Goal: Task Accomplishment & Management: Manage account settings

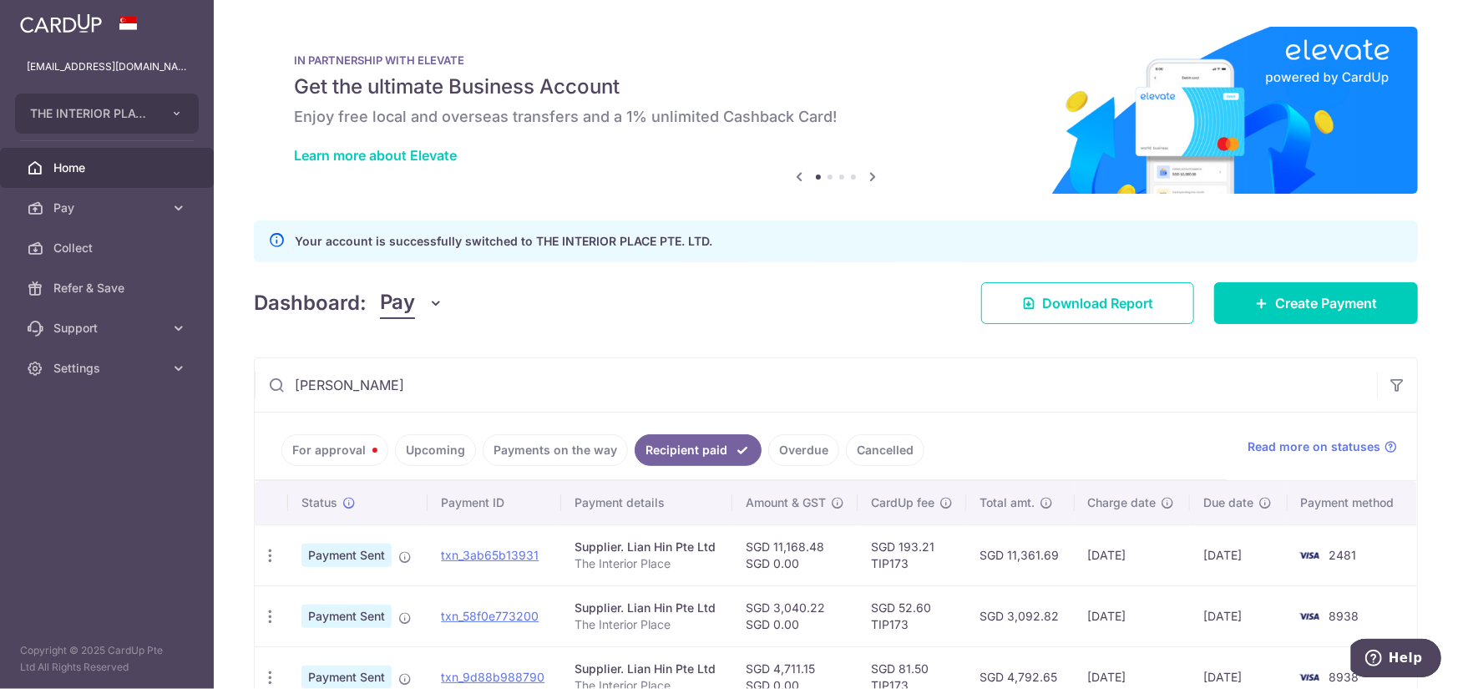
scroll to position [341, 0]
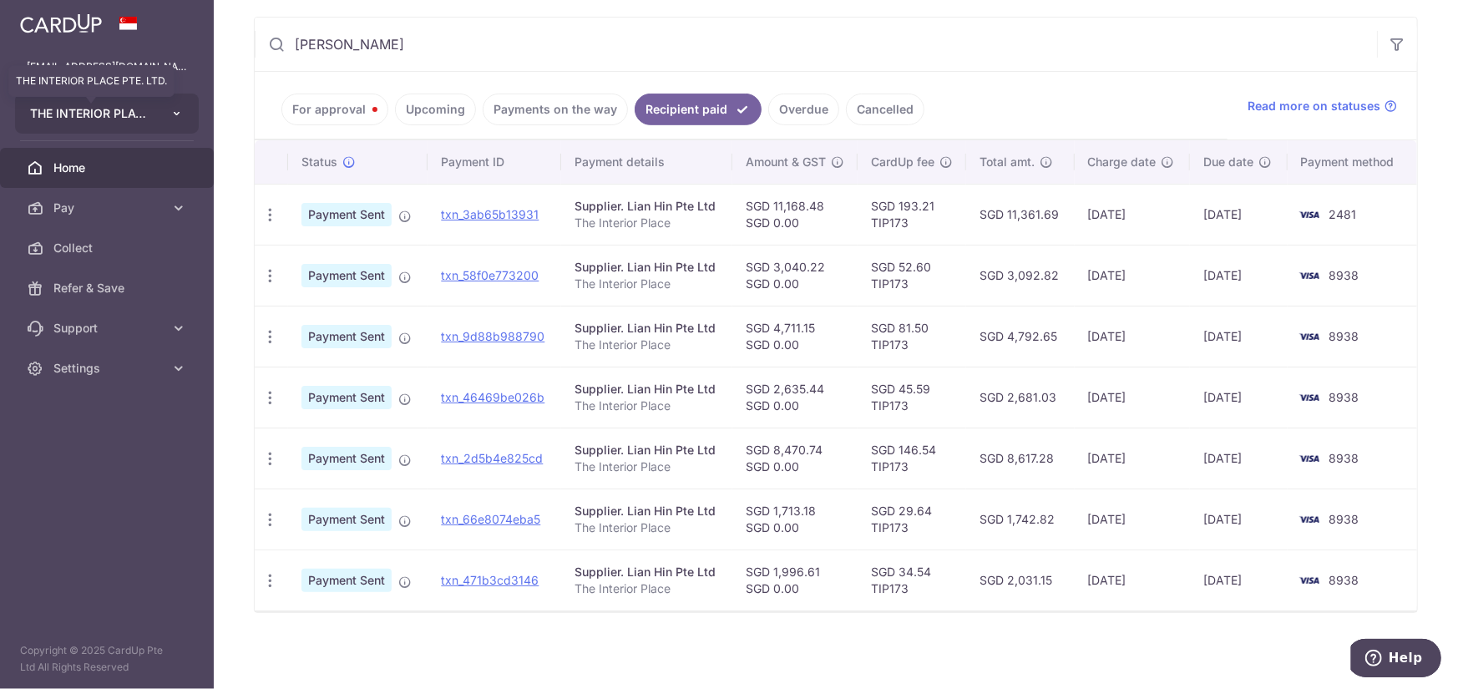
click at [134, 114] on span "THE INTERIOR PLACE PTE. LTD." at bounding box center [92, 113] width 124 height 17
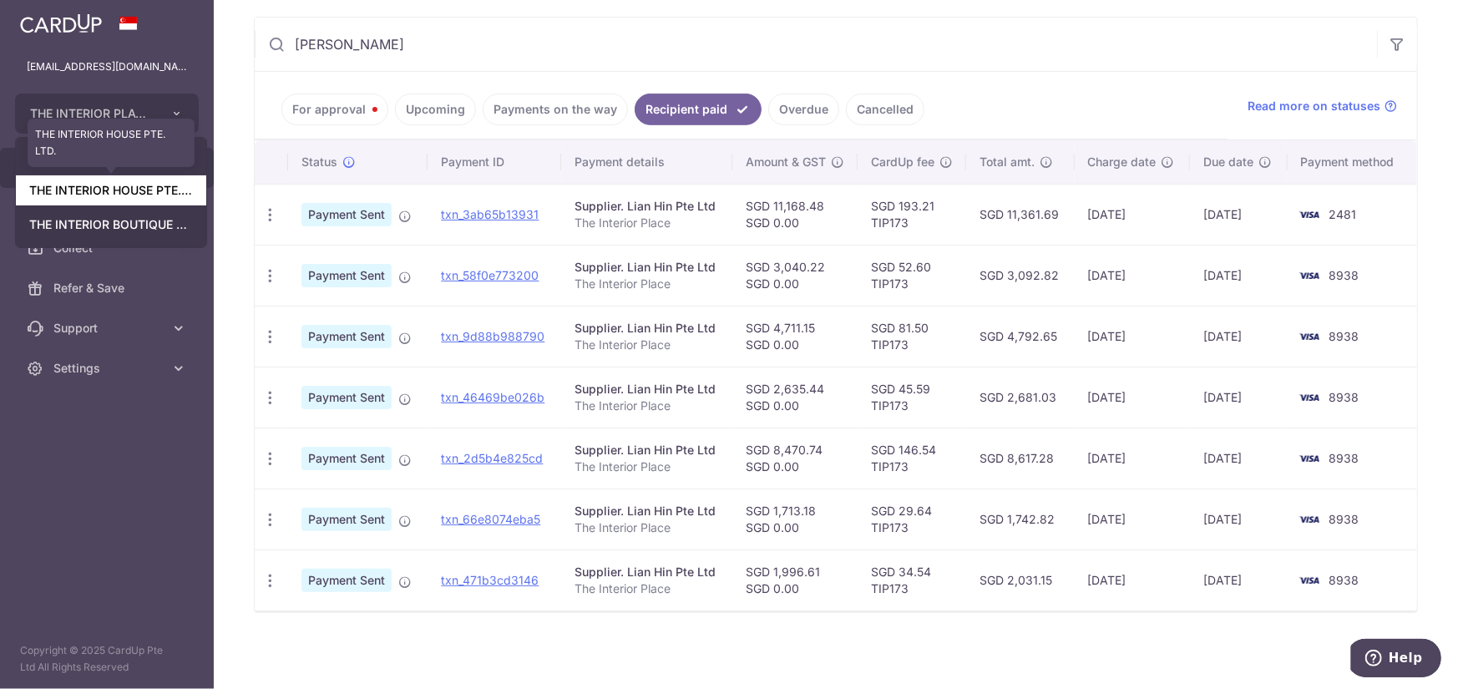
click at [110, 188] on link "THE INTERIOR HOUSE PTE. LTD." at bounding box center [111, 190] width 190 height 30
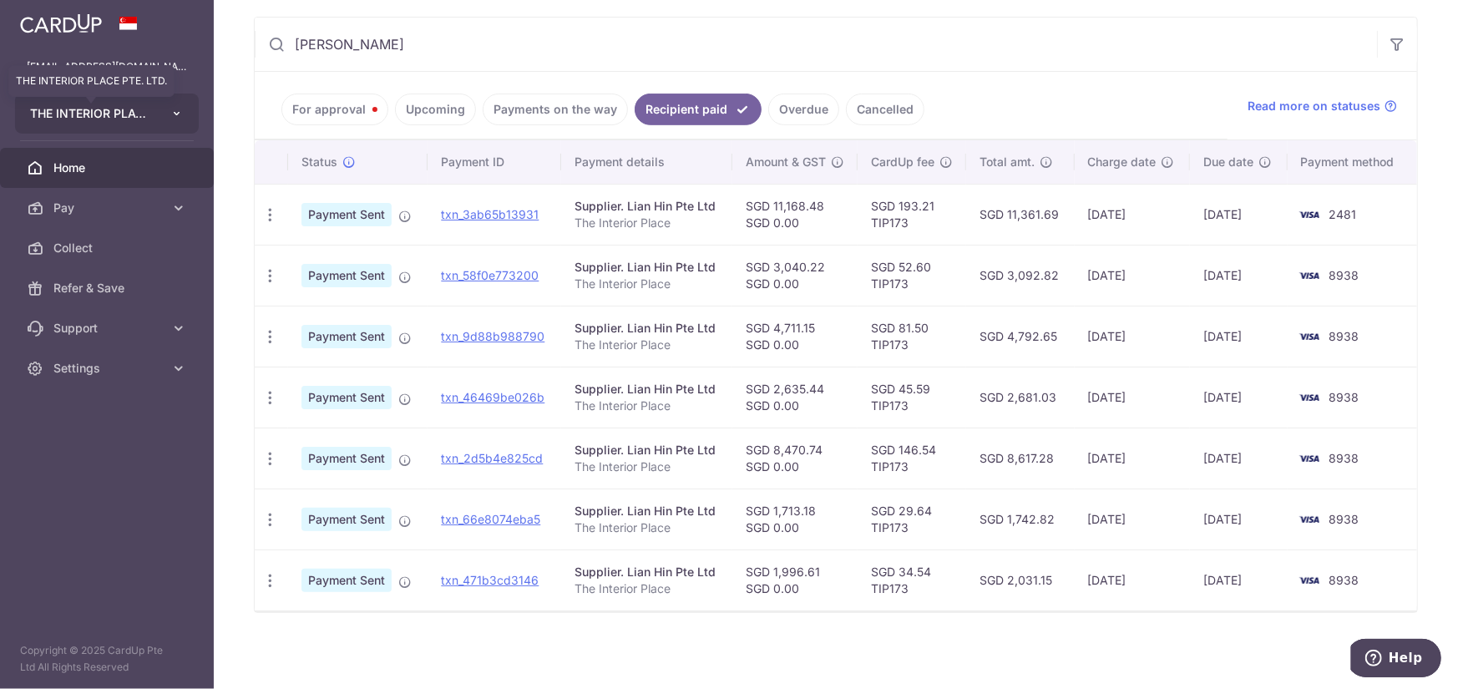
click at [141, 106] on span "THE INTERIOR PLACE PTE. LTD." at bounding box center [92, 113] width 124 height 17
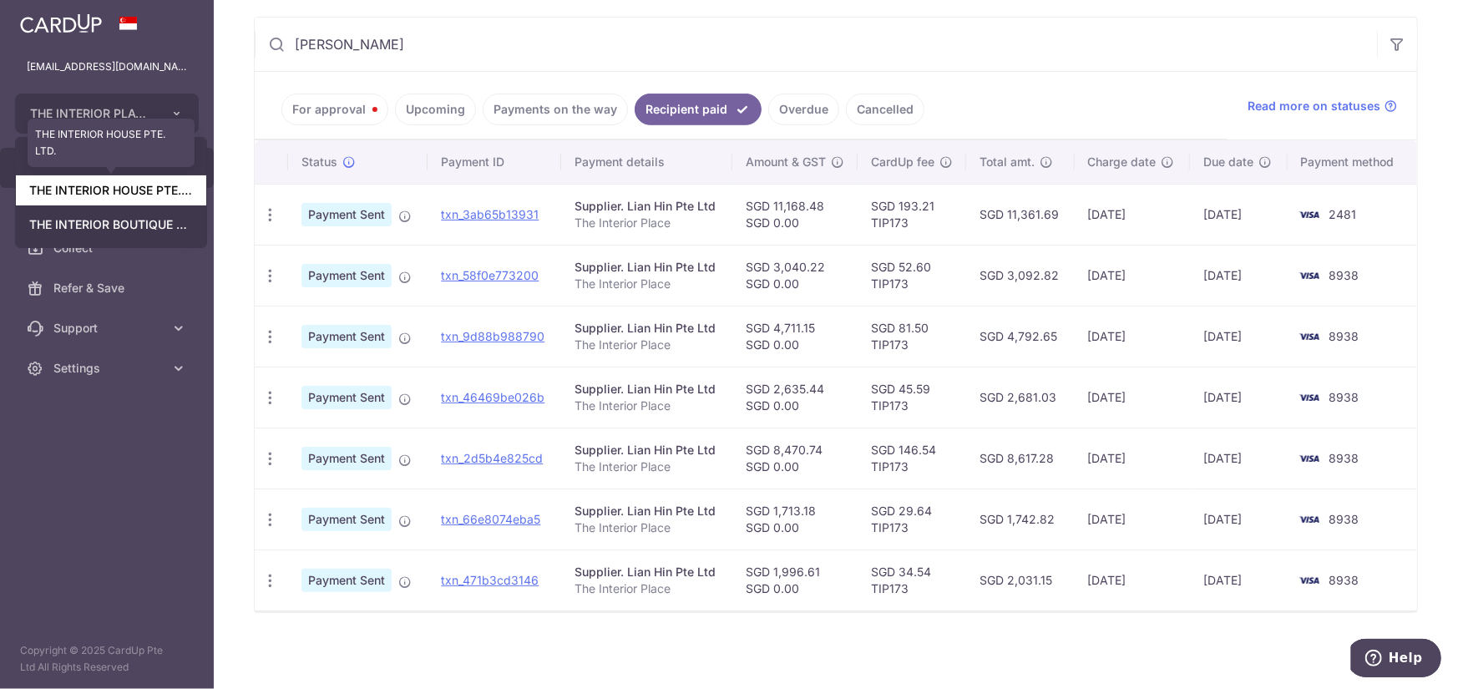
click at [118, 189] on link "THE INTERIOR HOUSE PTE. LTD." at bounding box center [111, 190] width 190 height 30
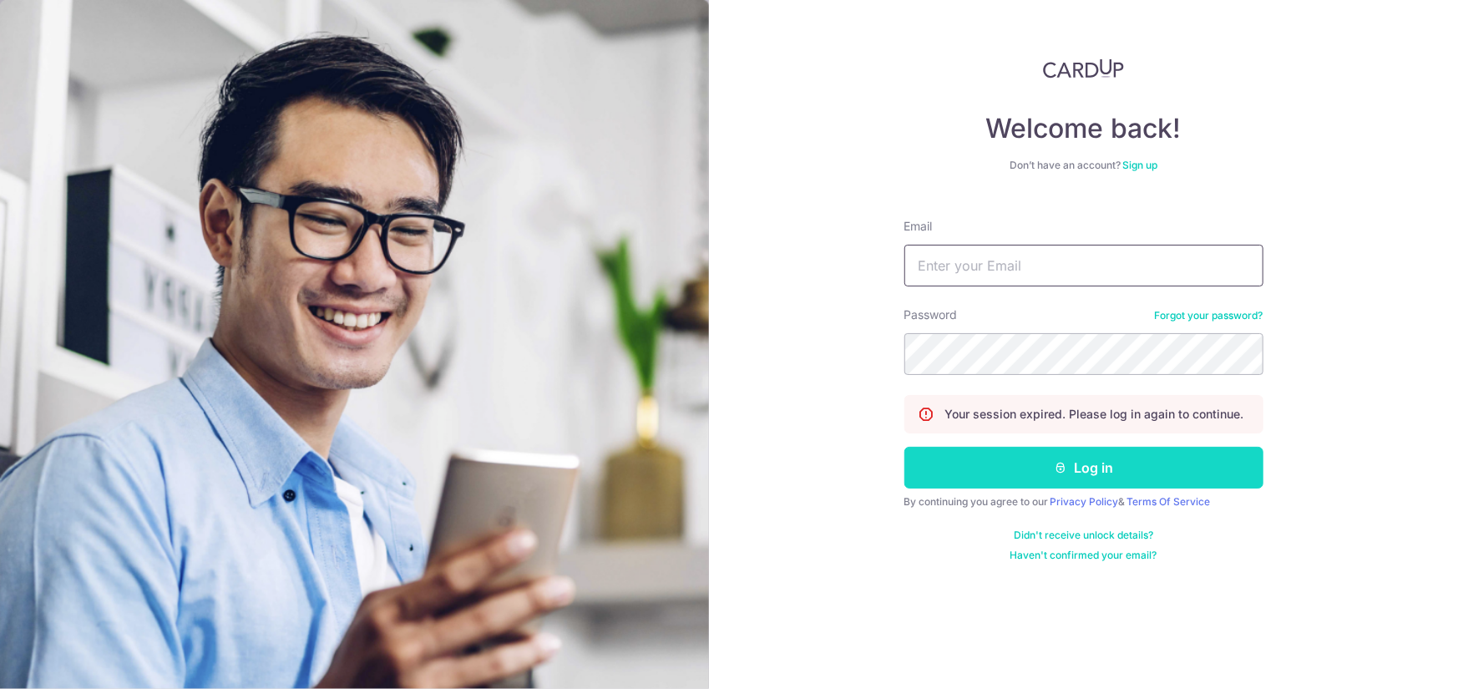
type input "[EMAIL_ADDRESS][DOMAIN_NAME]"
click at [990, 464] on button "Log in" at bounding box center [1084, 468] width 359 height 42
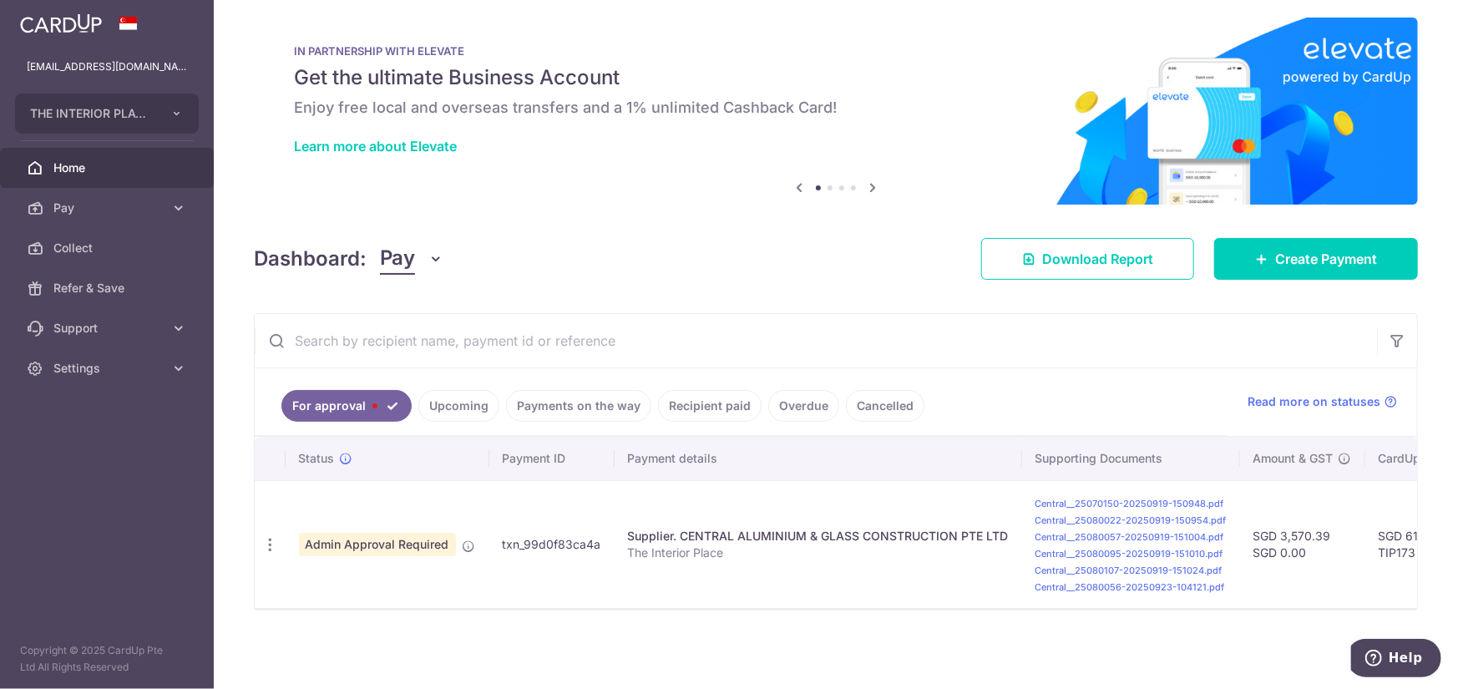
scroll to position [16, 0]
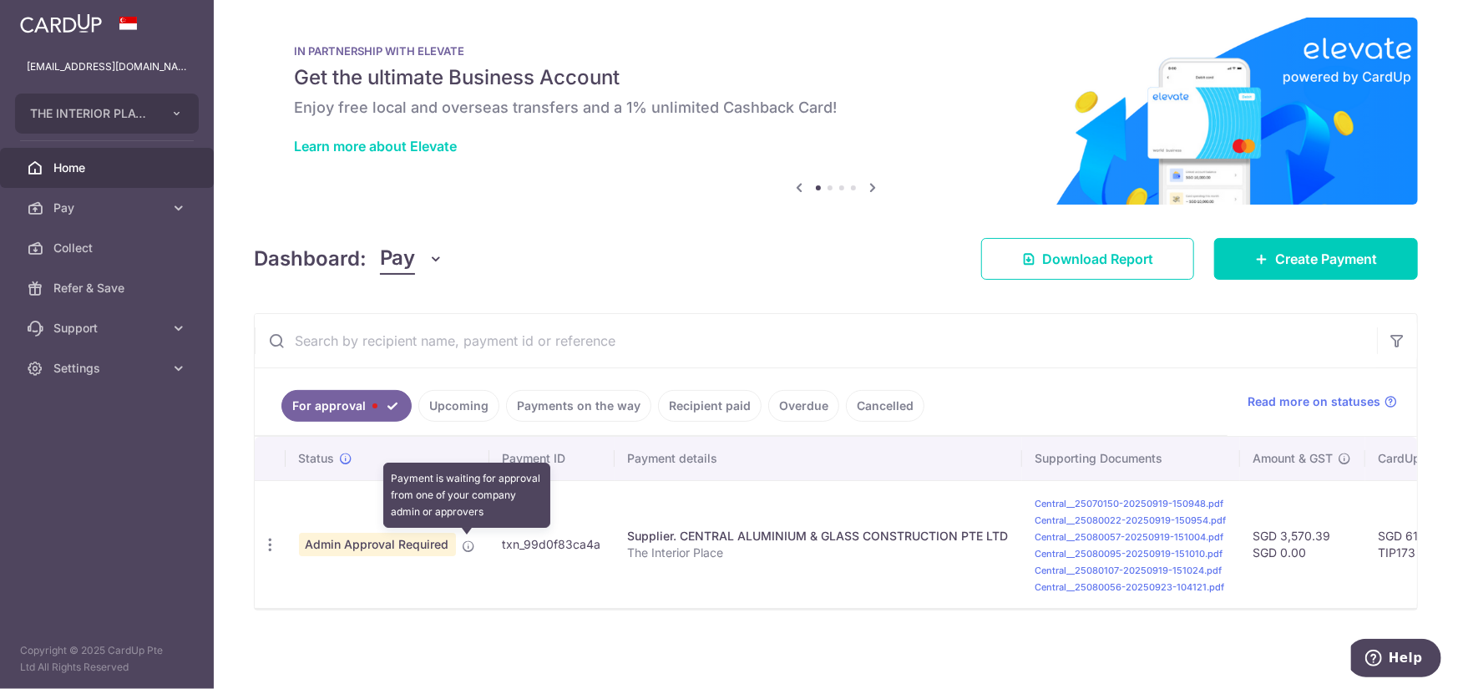
click at [468, 540] on icon at bounding box center [469, 546] width 13 height 13
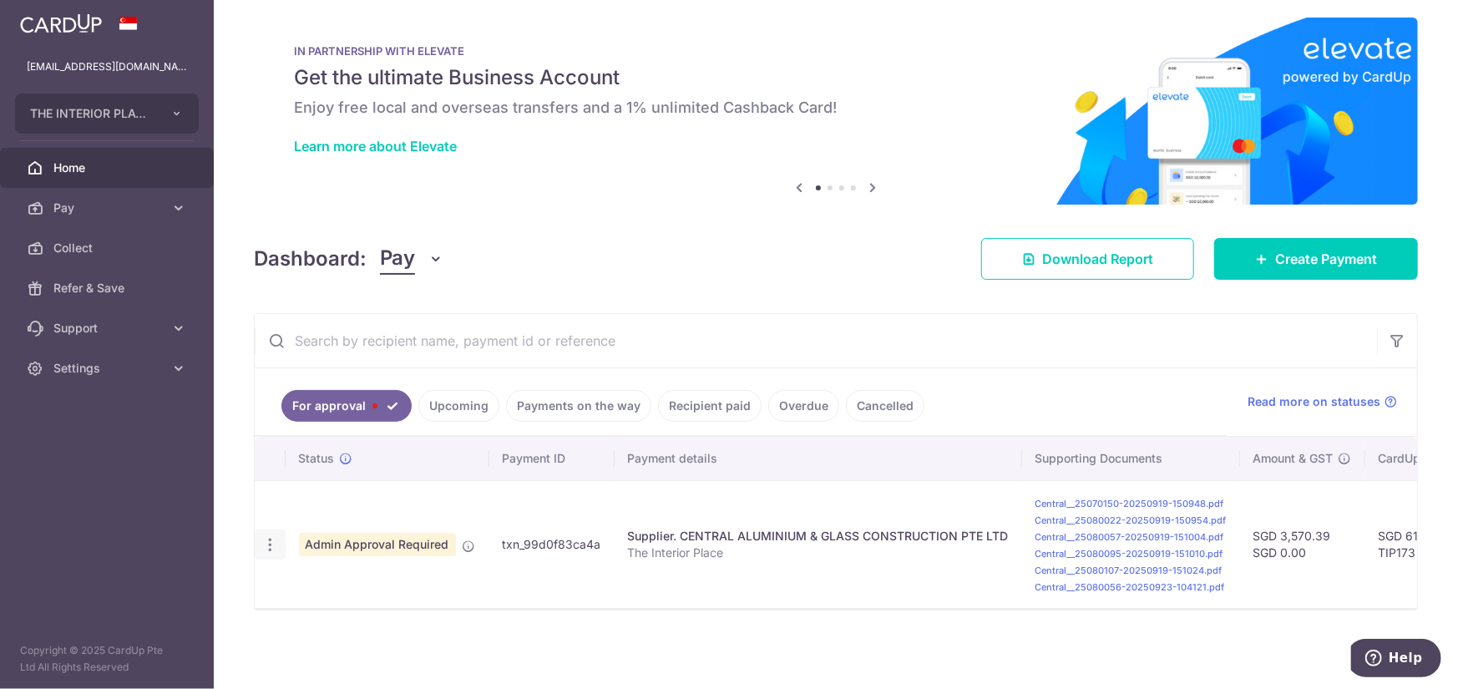
click at [271, 537] on icon "button" at bounding box center [270, 545] width 18 height 18
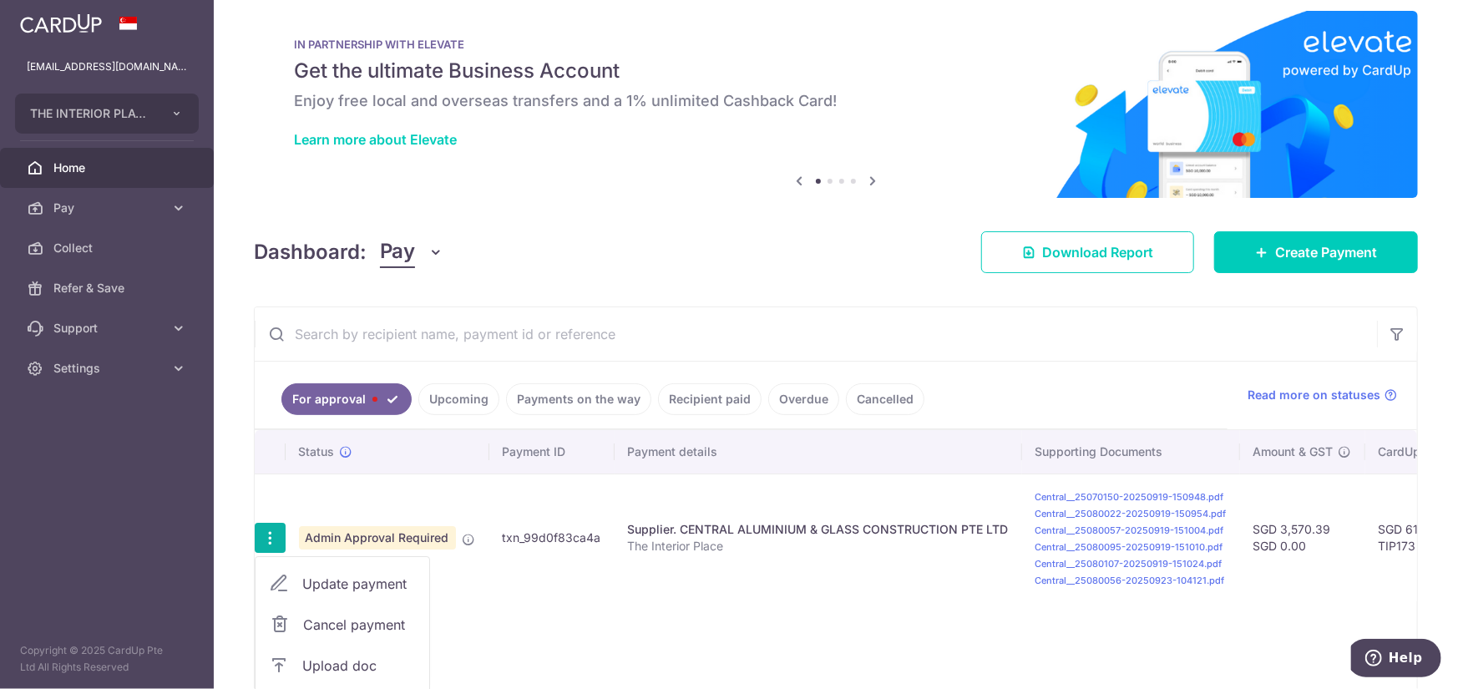
click at [365, 591] on span "Update payment" at bounding box center [359, 584] width 114 height 20
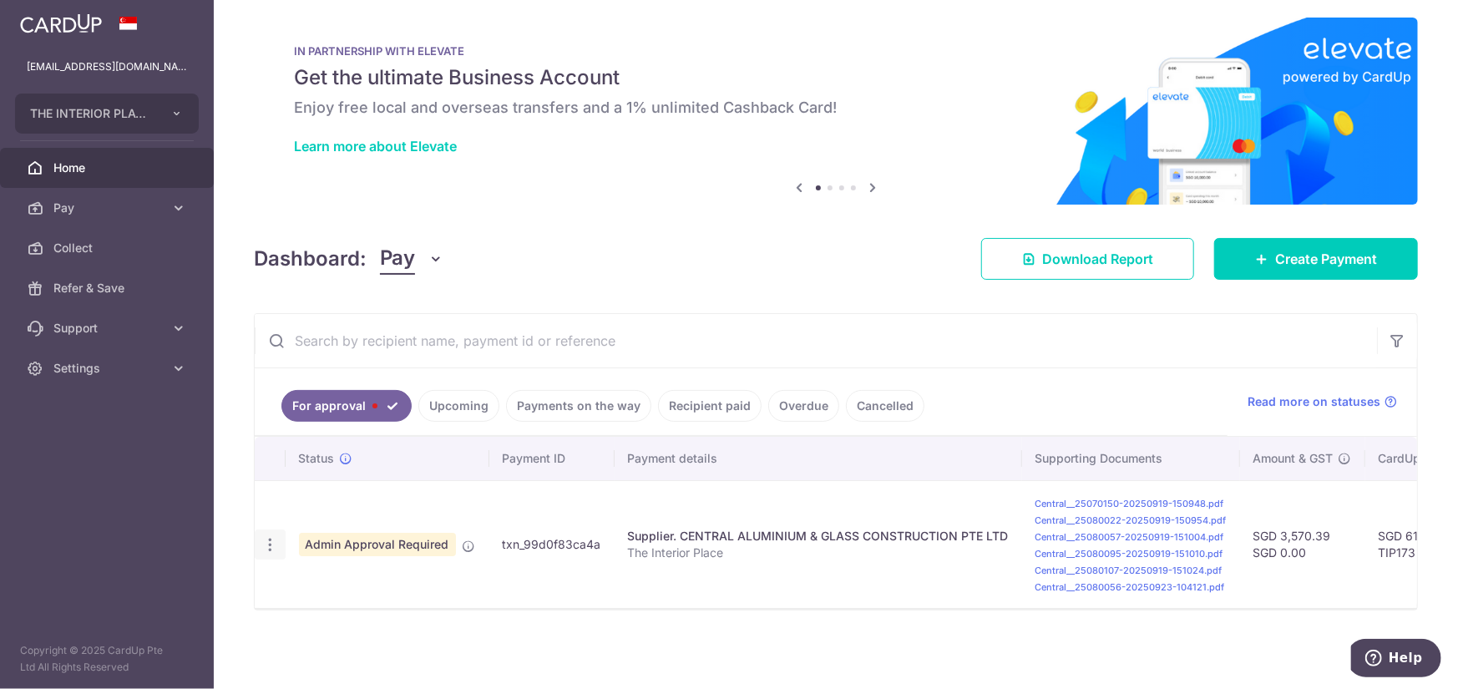
radio input "true"
type input "3,570.39"
type input "0.00"
type input "10/10/2025"
type input "The Interior Place"
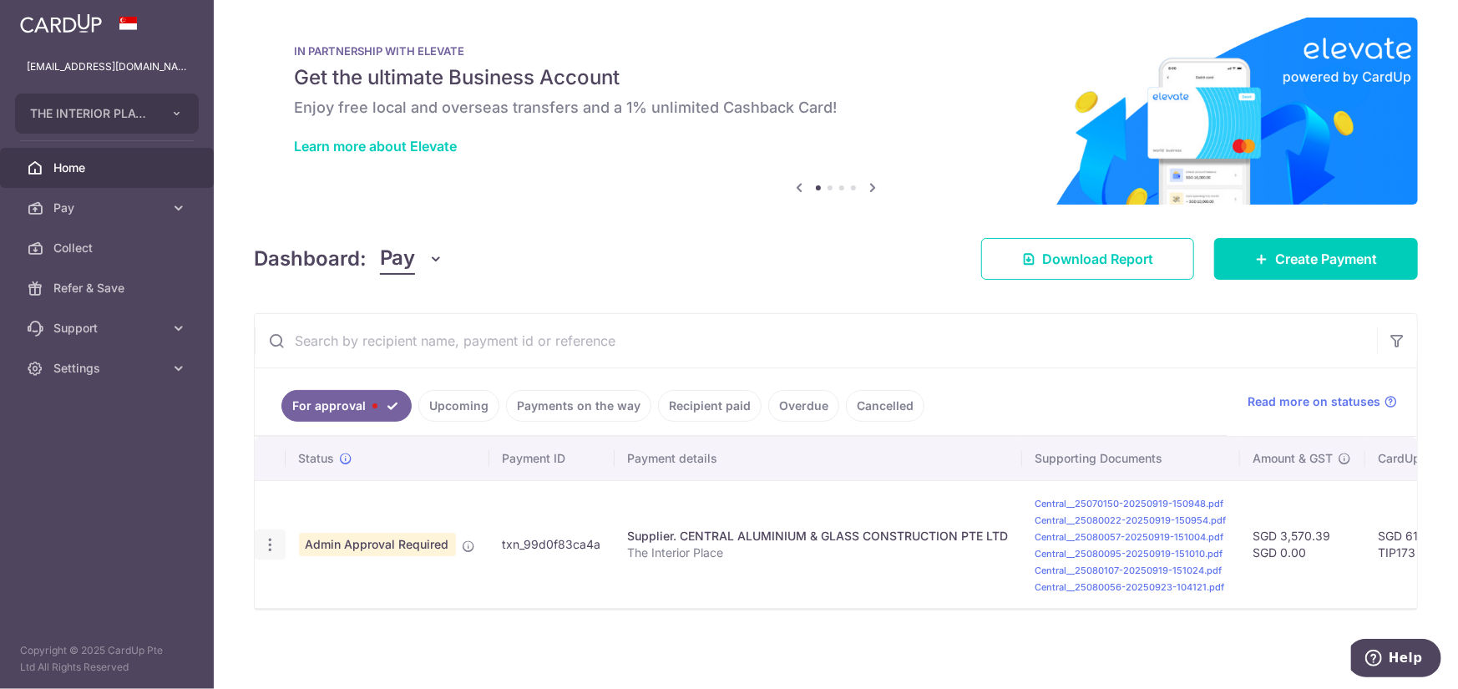
type input "TIP173"
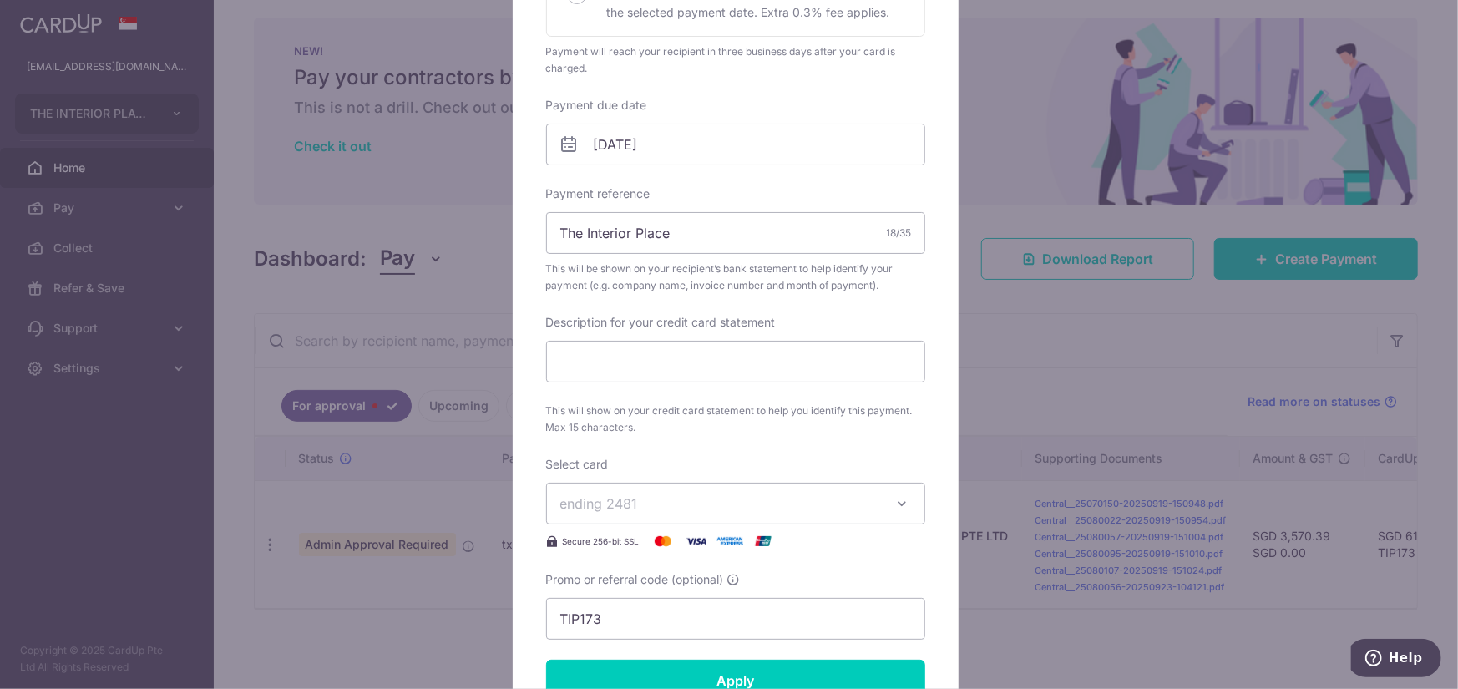
scroll to position [418, 0]
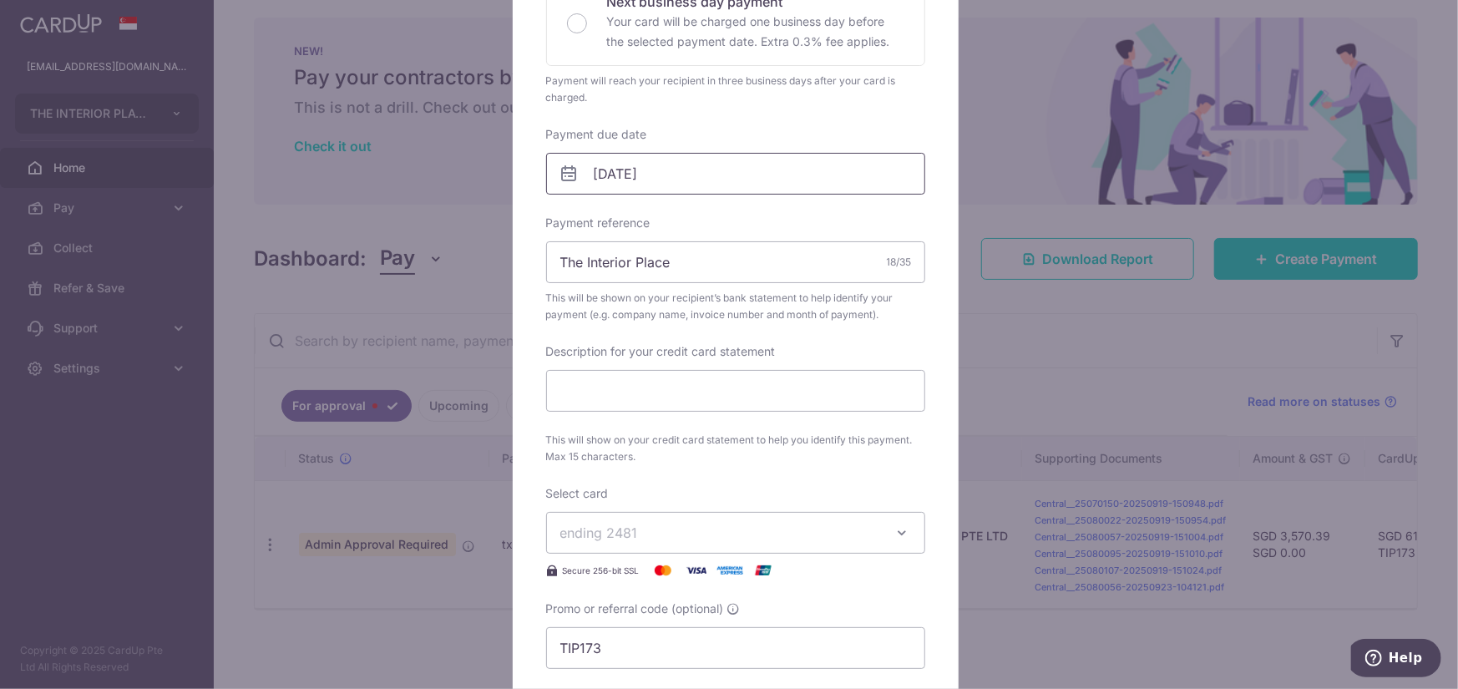
click at [687, 170] on input "10/10/2025" at bounding box center [735, 174] width 379 height 42
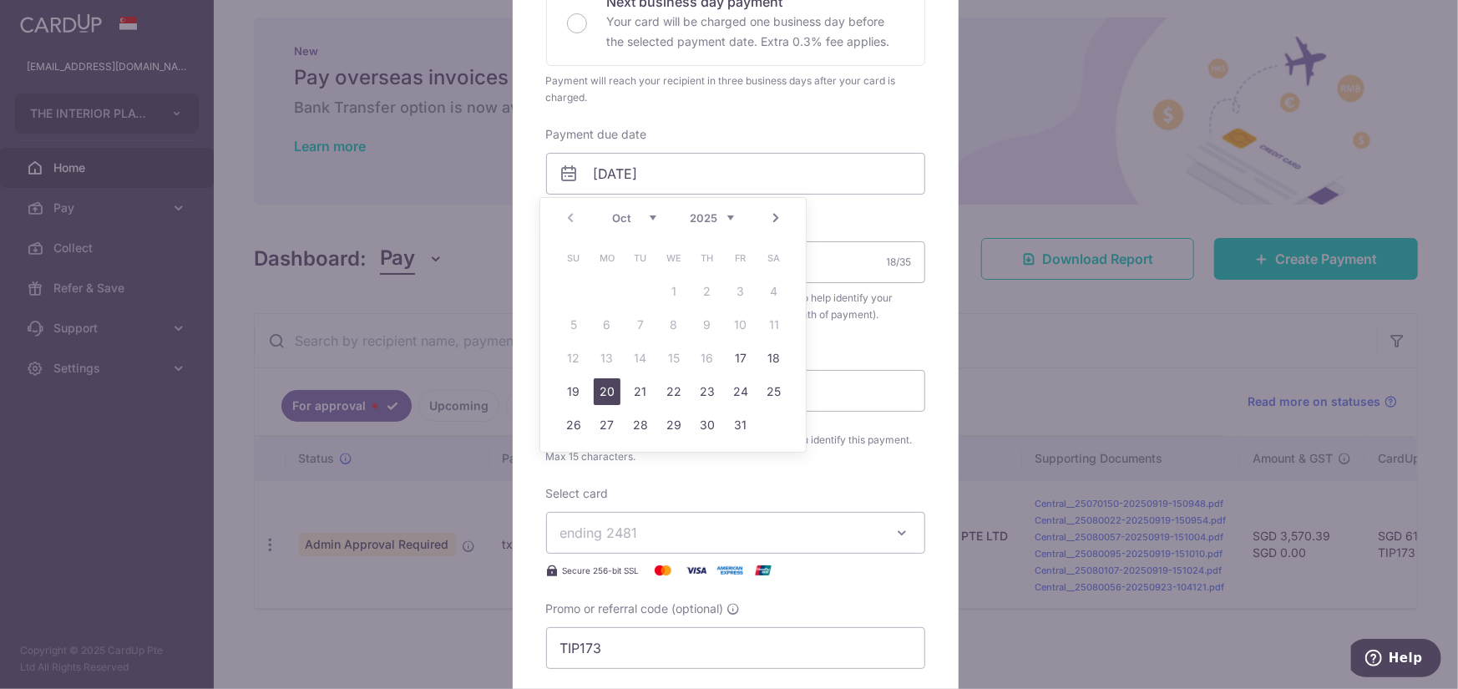
click at [606, 393] on link "20" at bounding box center [607, 391] width 27 height 27
type input "[DATE]"
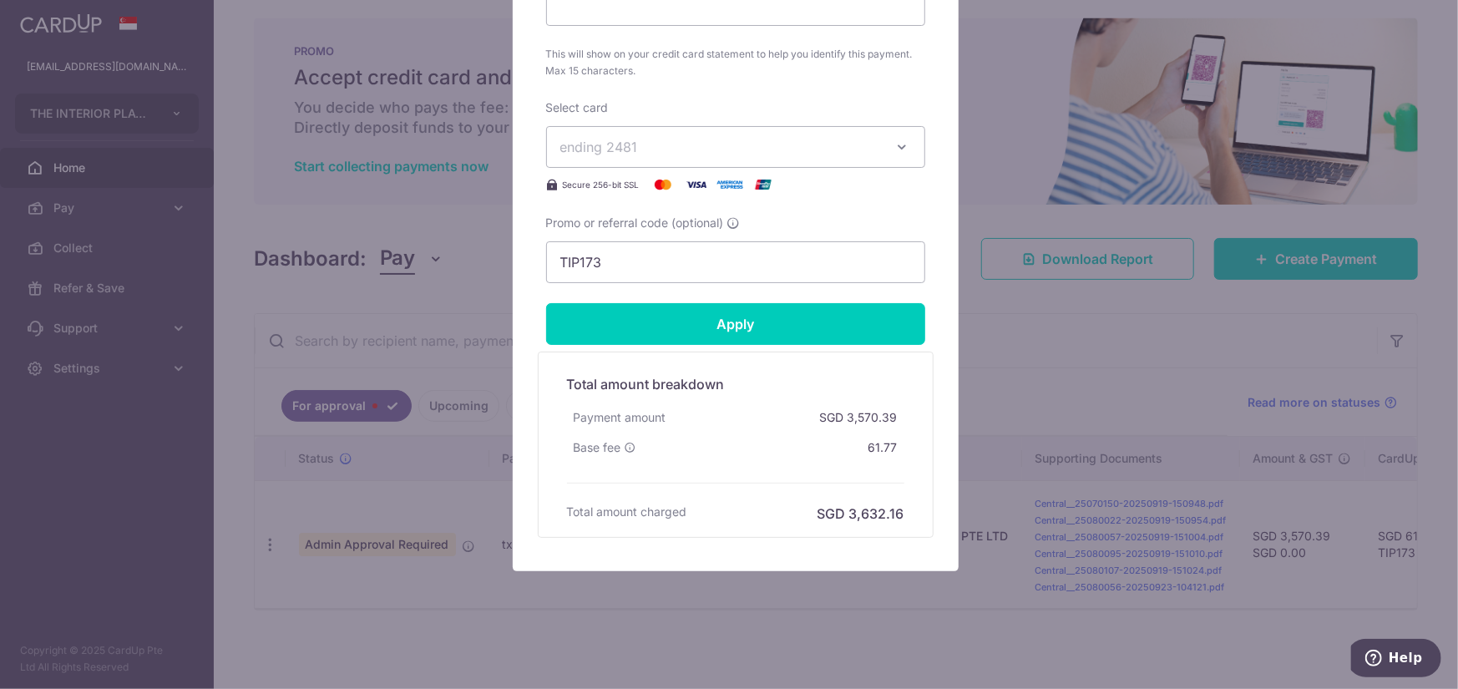
scroll to position [828, 0]
click at [760, 315] on input "Apply" at bounding box center [735, 323] width 379 height 42
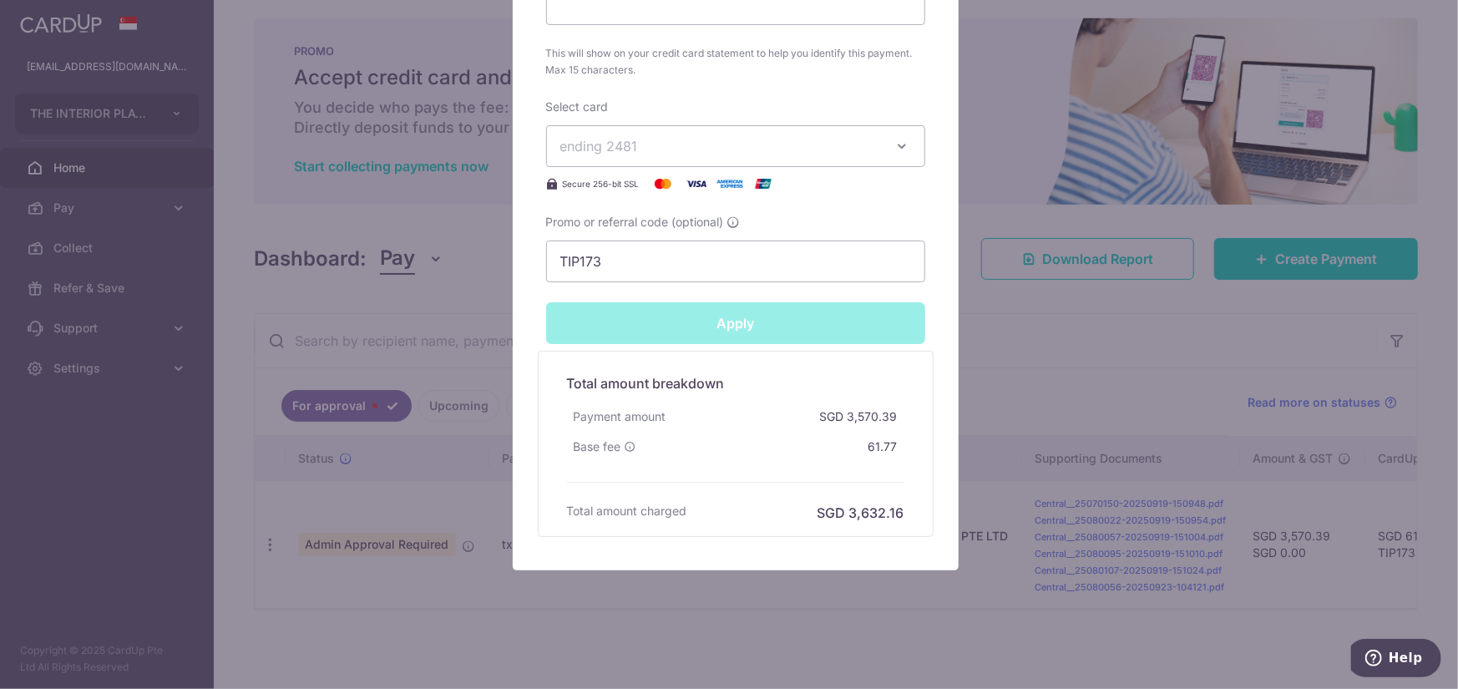
type input "Successfully Applied"
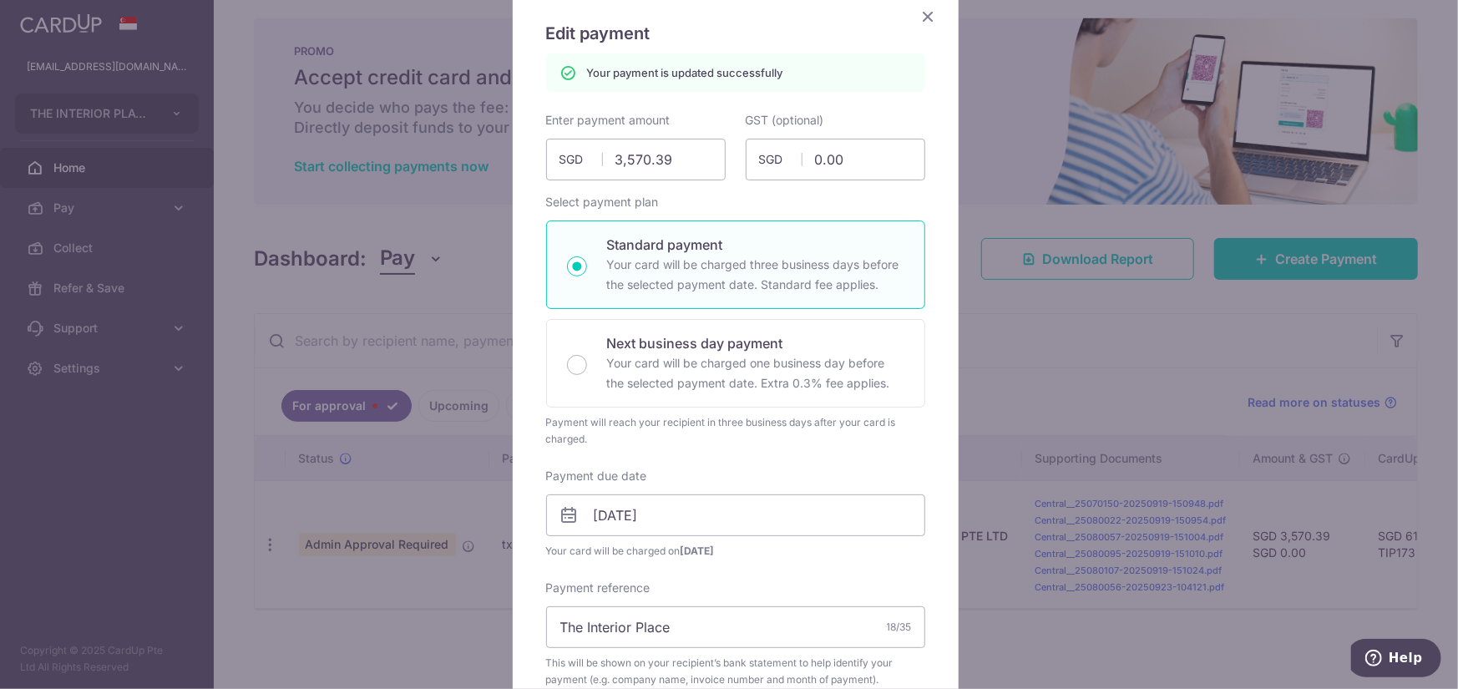
scroll to position [0, 0]
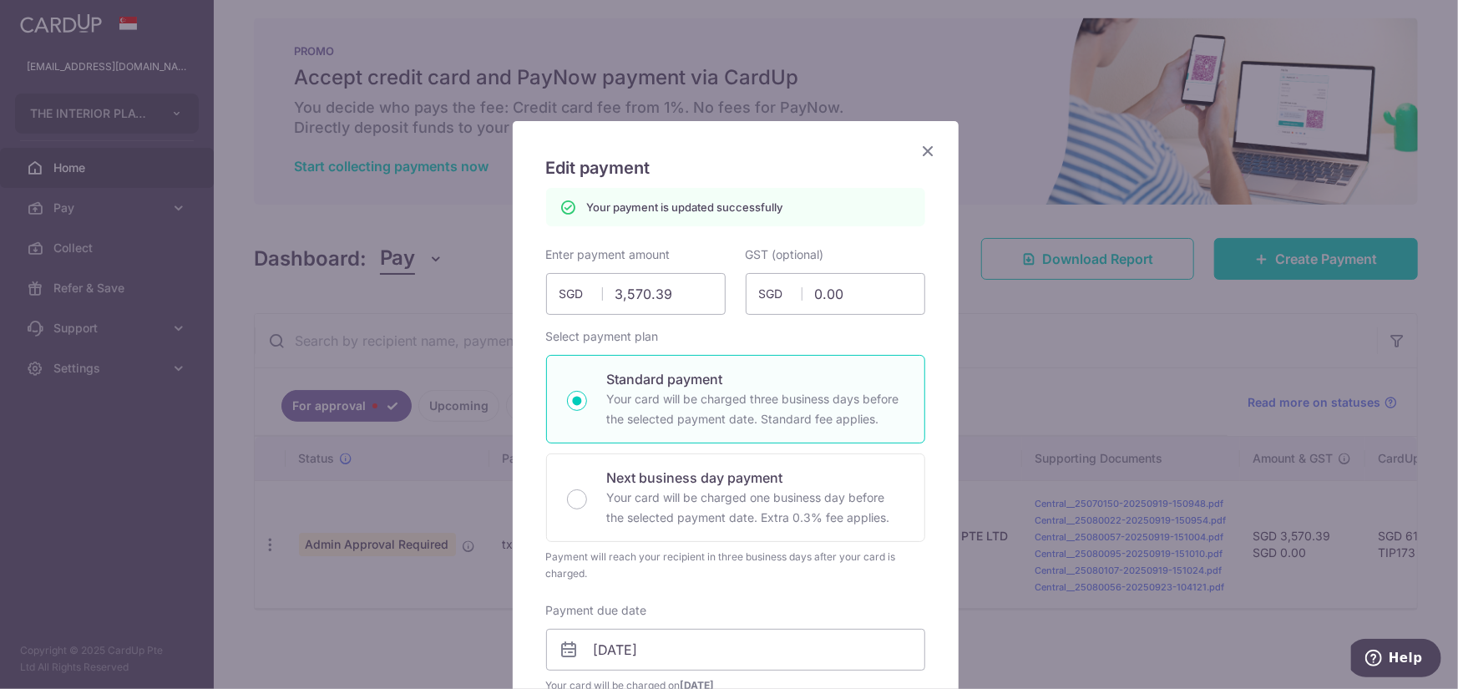
click at [919, 145] on icon "Close" at bounding box center [929, 150] width 20 height 21
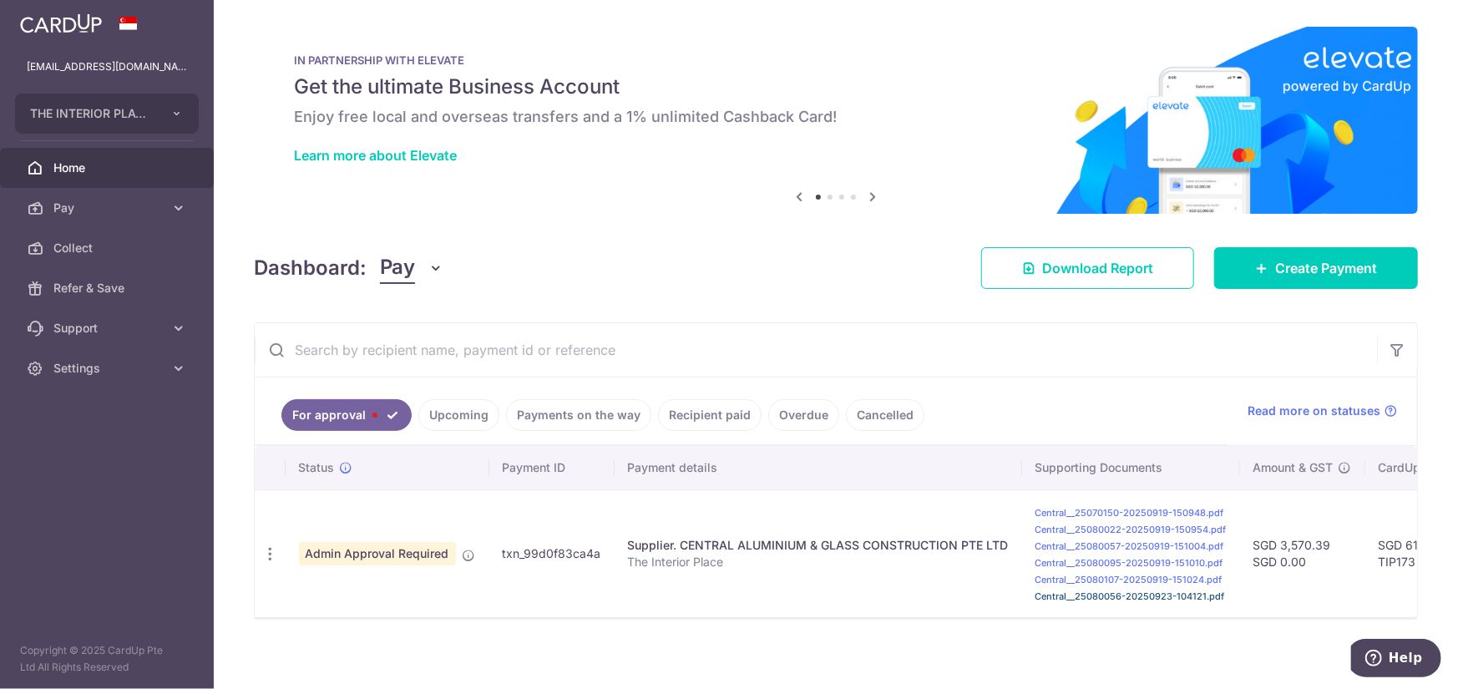
click at [1036, 597] on link "Central__25080056-20250923-104121.pdf" at bounding box center [1131, 597] width 190 height 12
click at [269, 552] on icon "button" at bounding box center [270, 554] width 18 height 18
click at [349, 603] on span "Update payment" at bounding box center [359, 600] width 114 height 20
radio input "true"
type input "3,570.39"
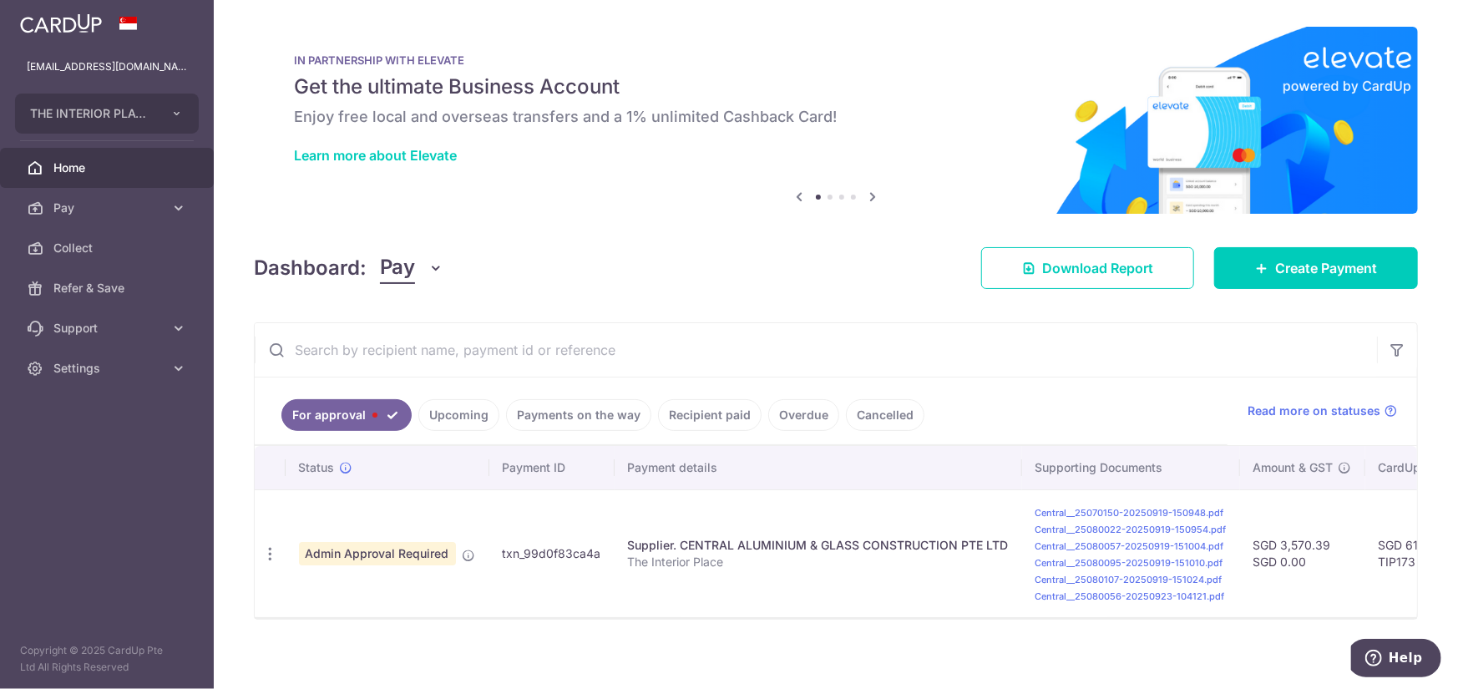
type input "0.00"
type input "[DATE]"
type input "The Interior Place"
type input "TIP173"
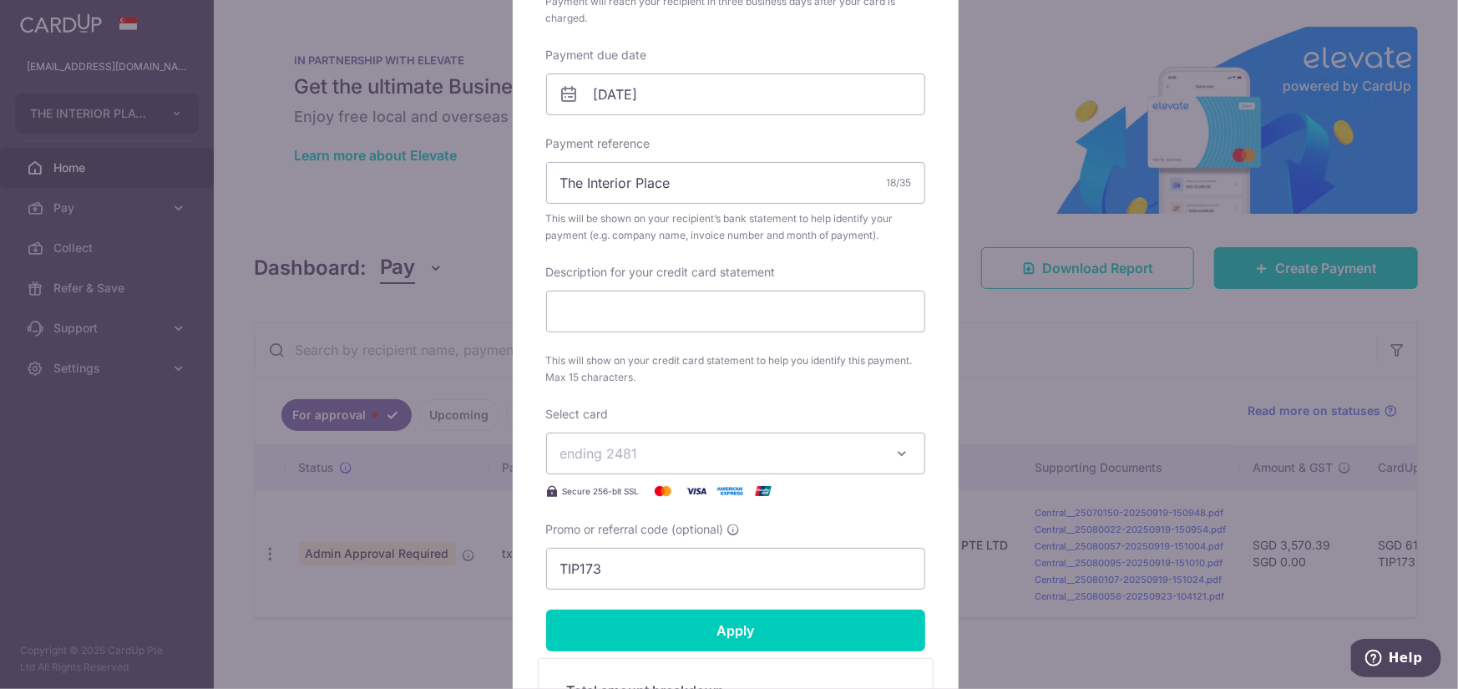
scroll to position [668, 0]
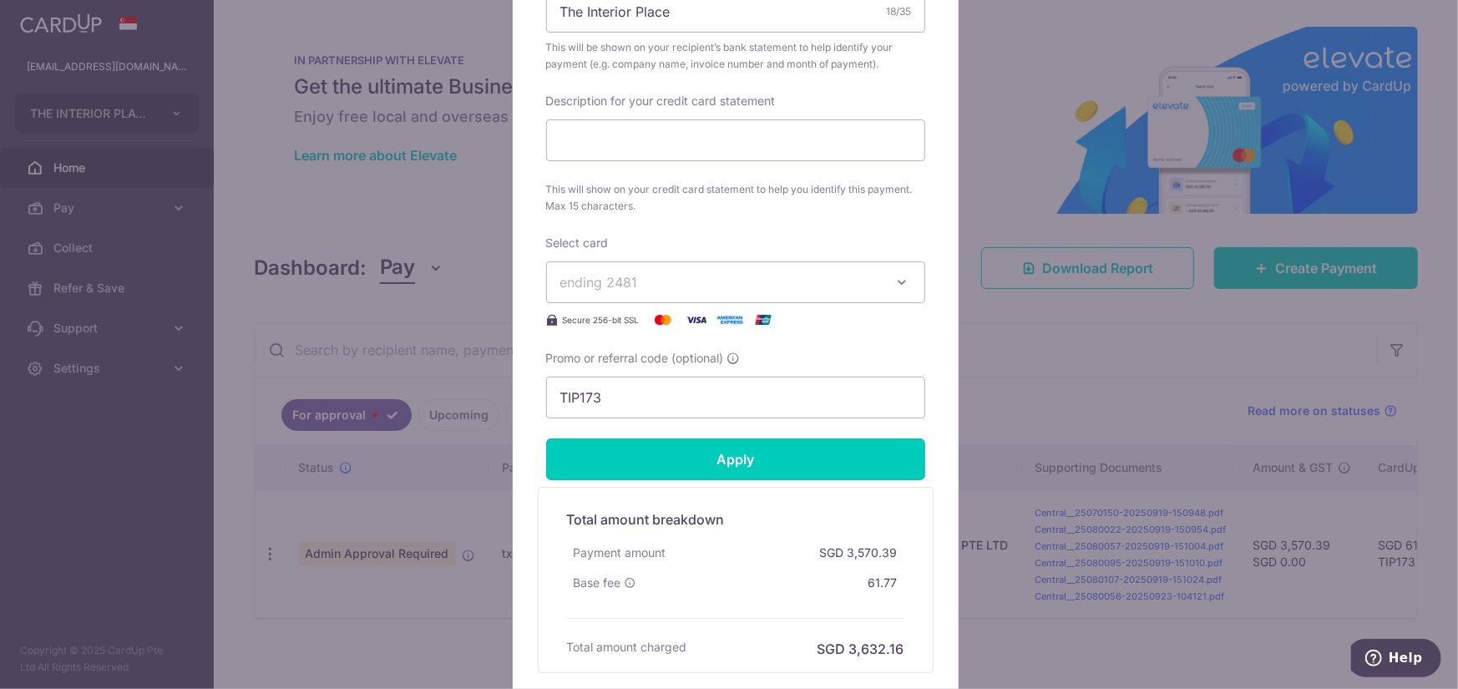
click at [710, 464] on input "Apply" at bounding box center [735, 460] width 379 height 42
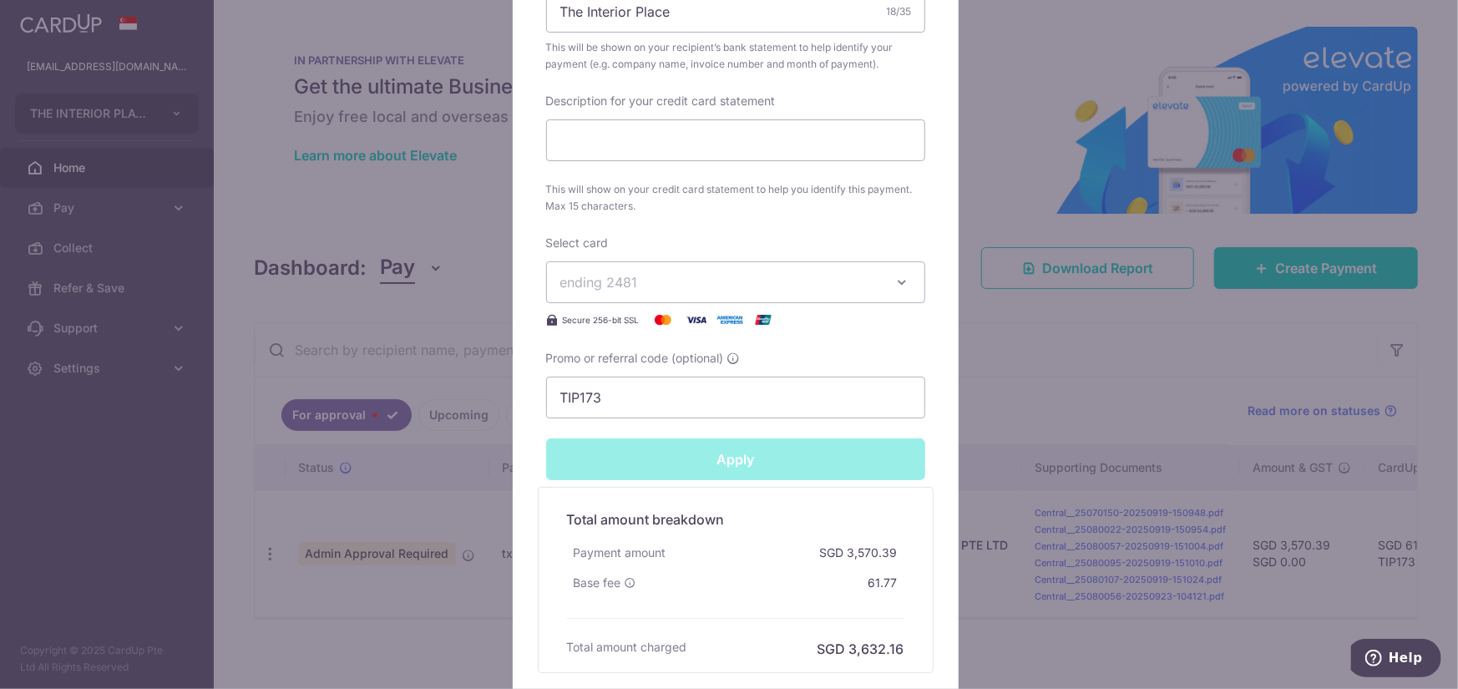
type input "Successfully Applied"
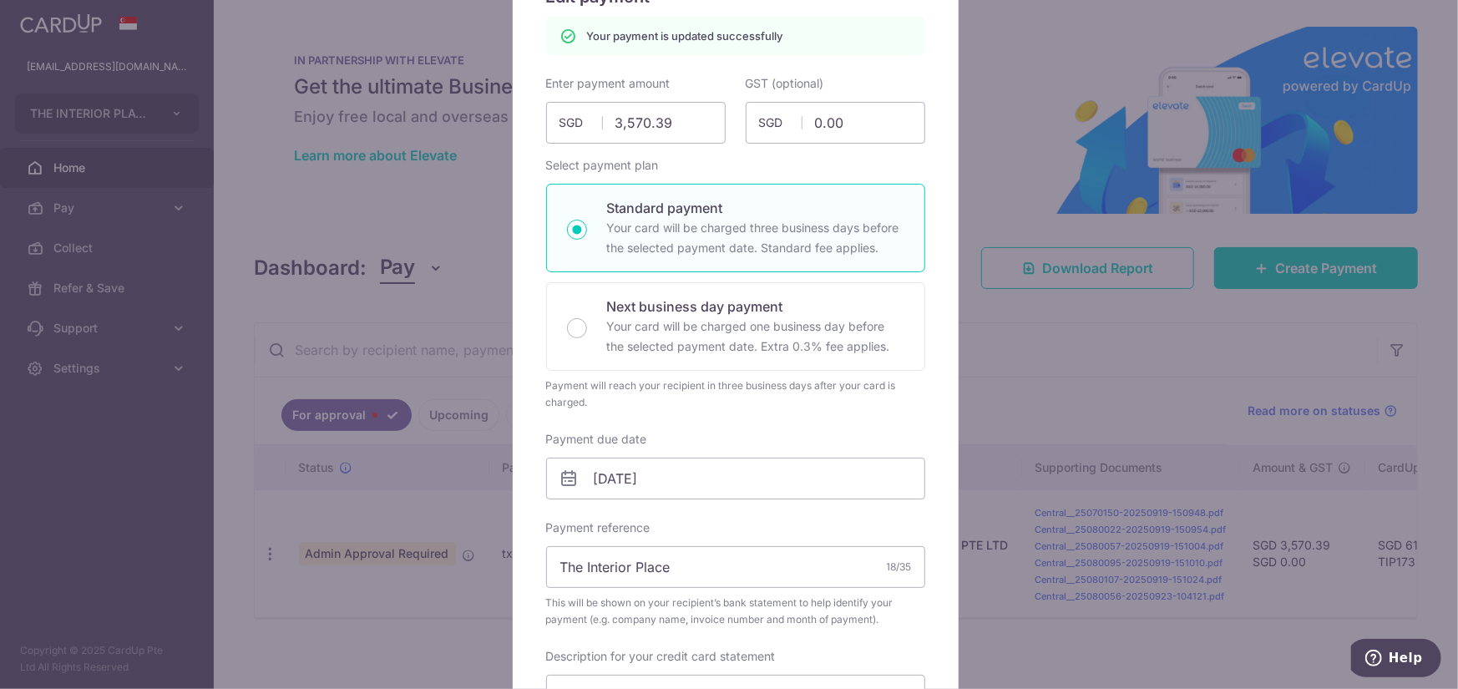
scroll to position [0, 0]
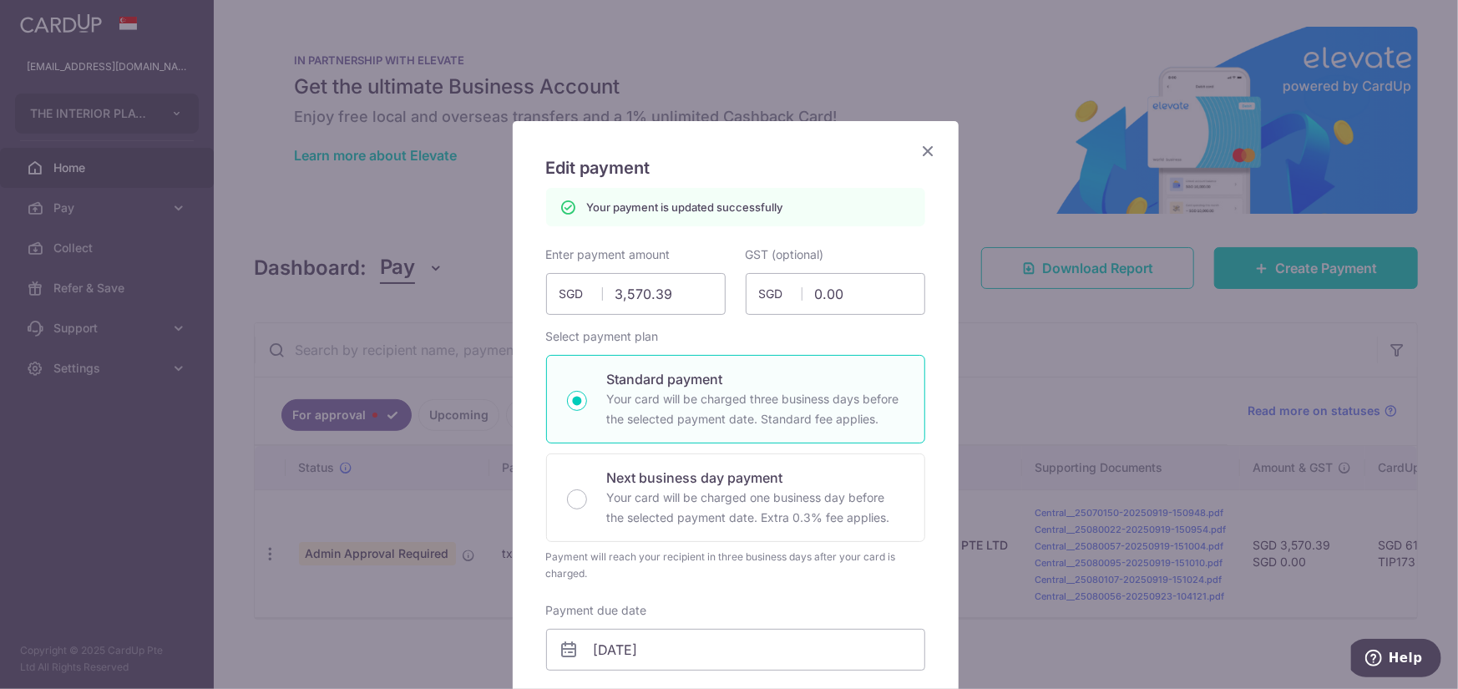
click at [927, 154] on icon "Close" at bounding box center [929, 150] width 20 height 21
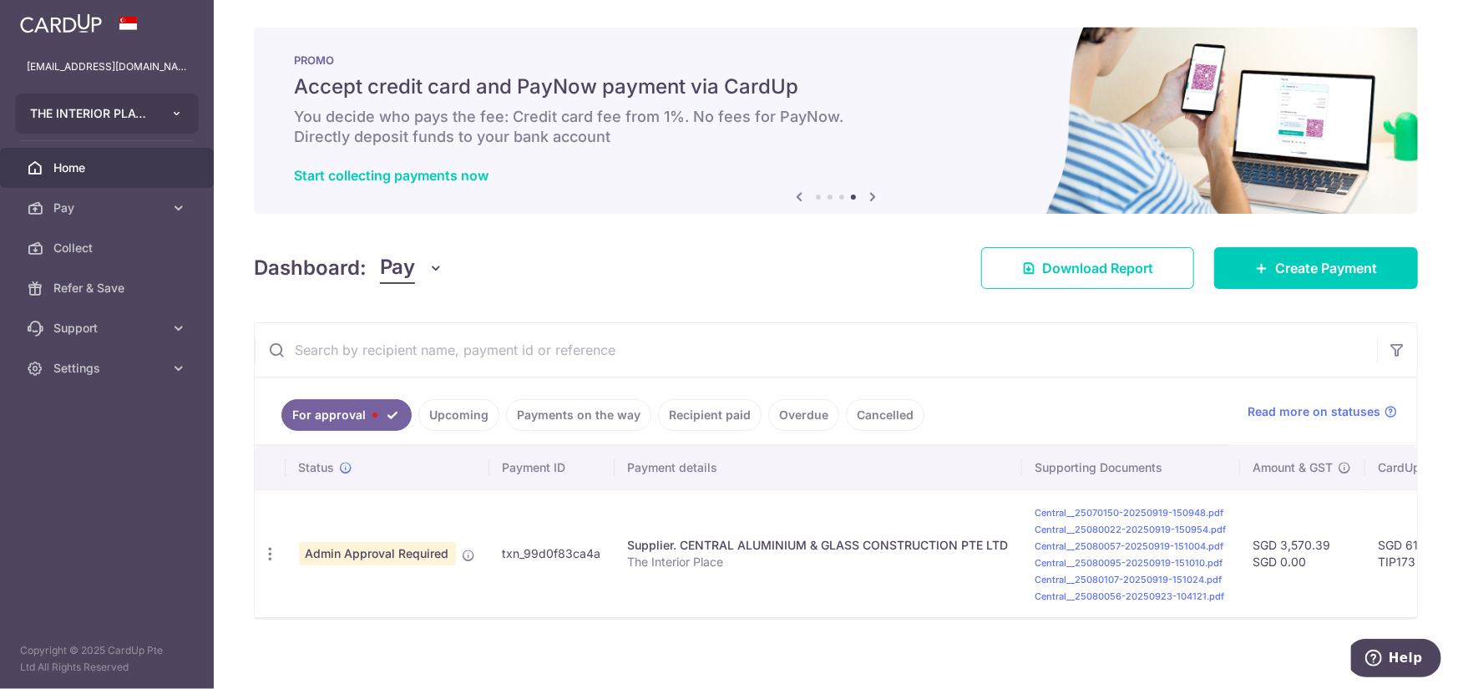
click at [139, 103] on button "THE INTERIOR PLACE PTE. LTD. THE INTERIOR PLACE PTE. LTD." at bounding box center [107, 114] width 184 height 40
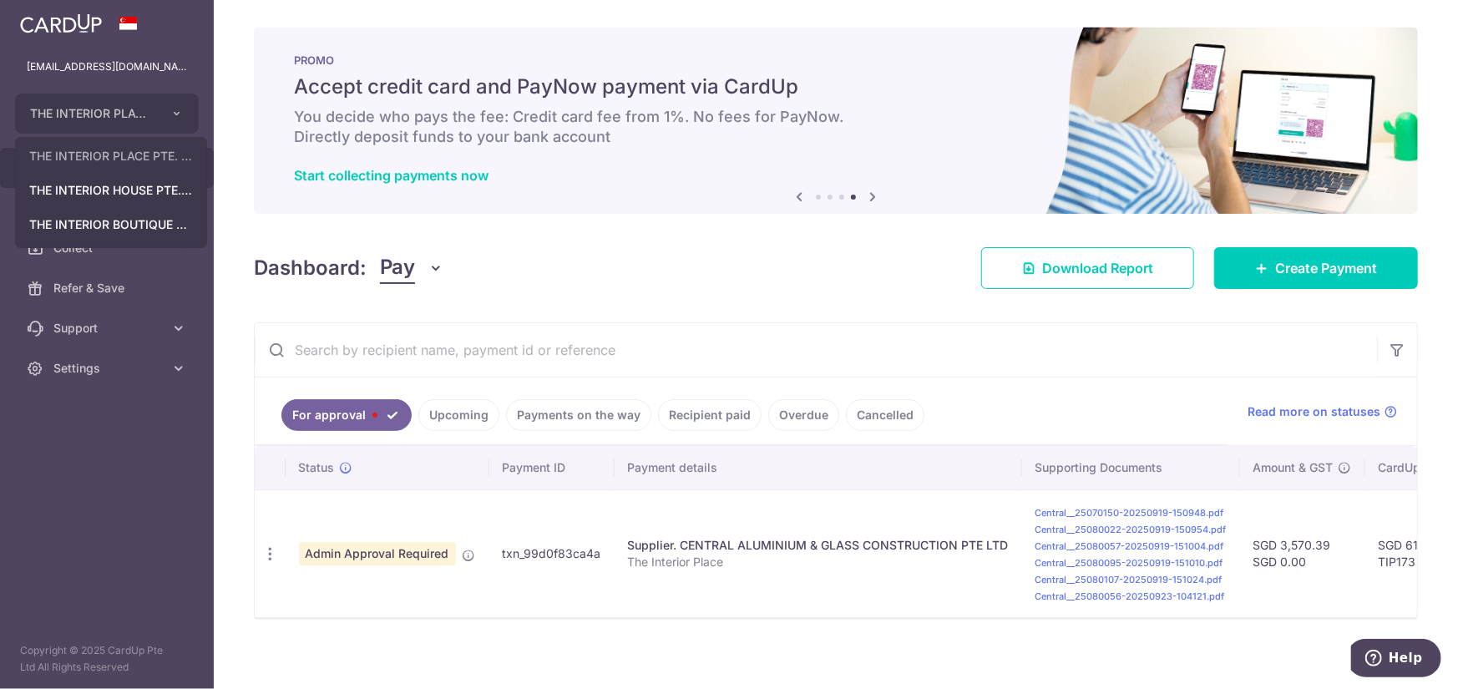
click at [616, 274] on div "Dashboard: Pay Pay Collect Download Report Create Payment" at bounding box center [836, 265] width 1164 height 48
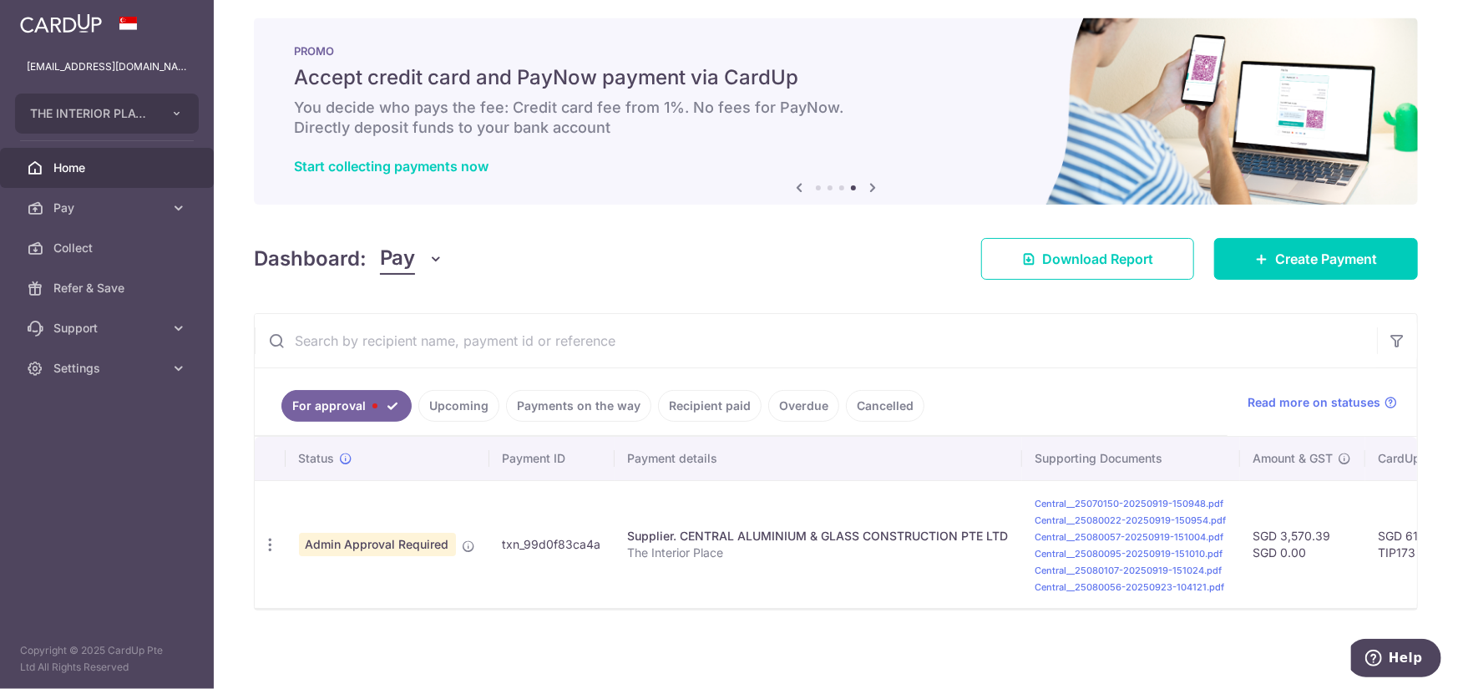
scroll to position [16, 0]
click at [152, 109] on span "THE INTERIOR PLACE PTE. LTD." at bounding box center [92, 113] width 124 height 17
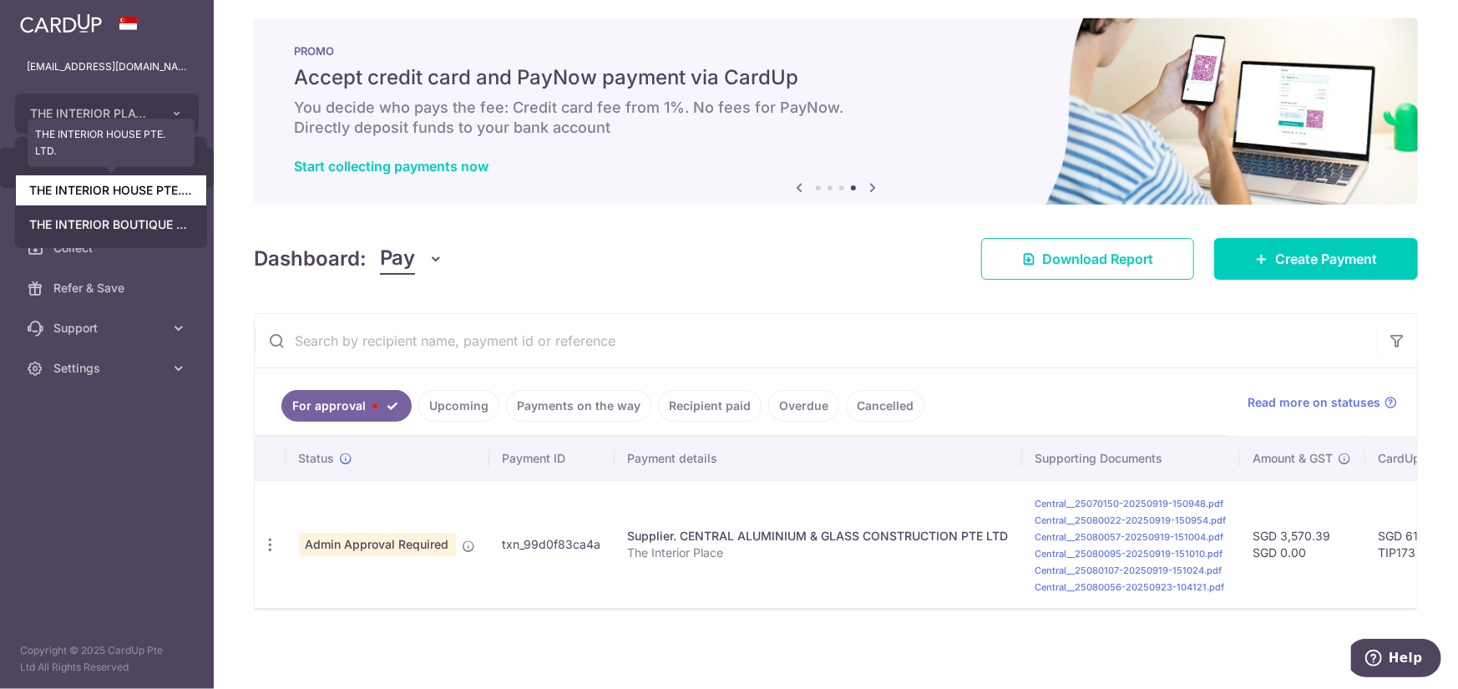
click at [139, 188] on link "THE INTERIOR HOUSE PTE. LTD." at bounding box center [111, 190] width 190 height 30
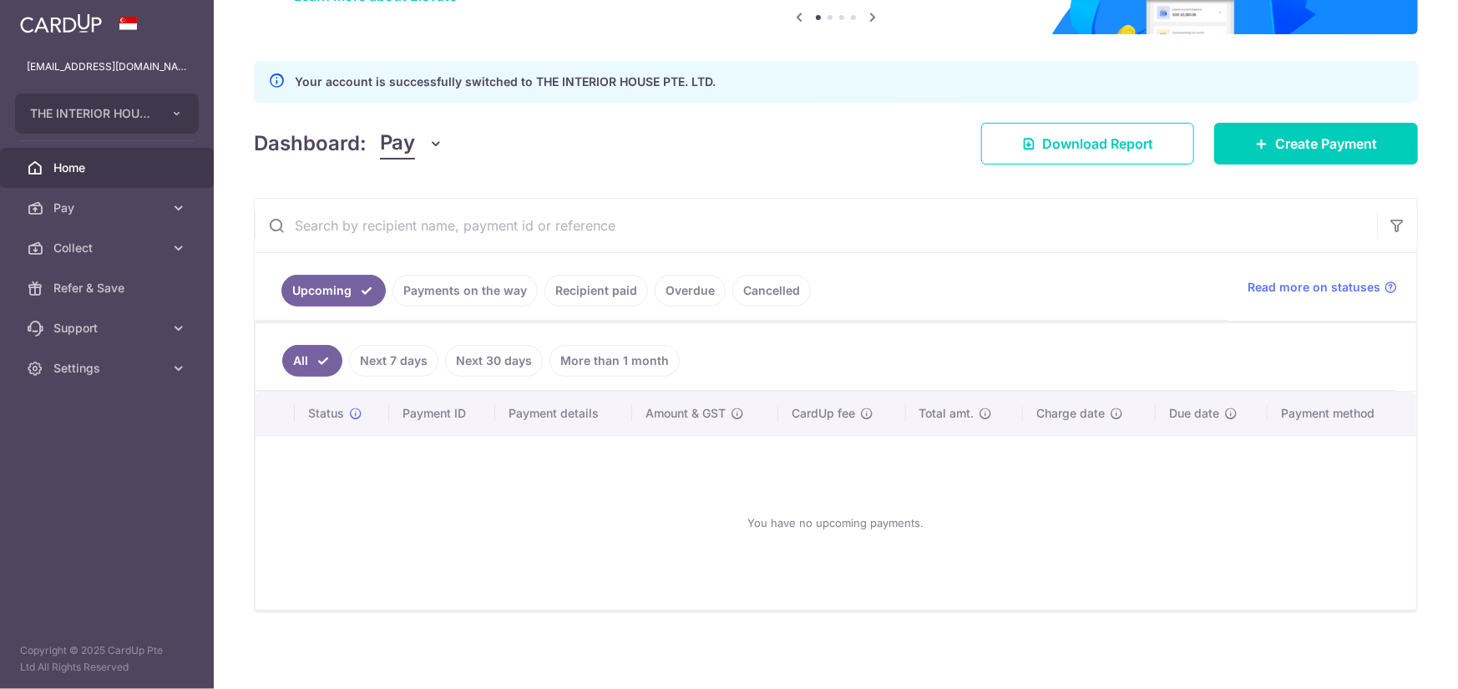
scroll to position [0, 0]
click at [566, 292] on link "Recipient paid" at bounding box center [597, 291] width 104 height 32
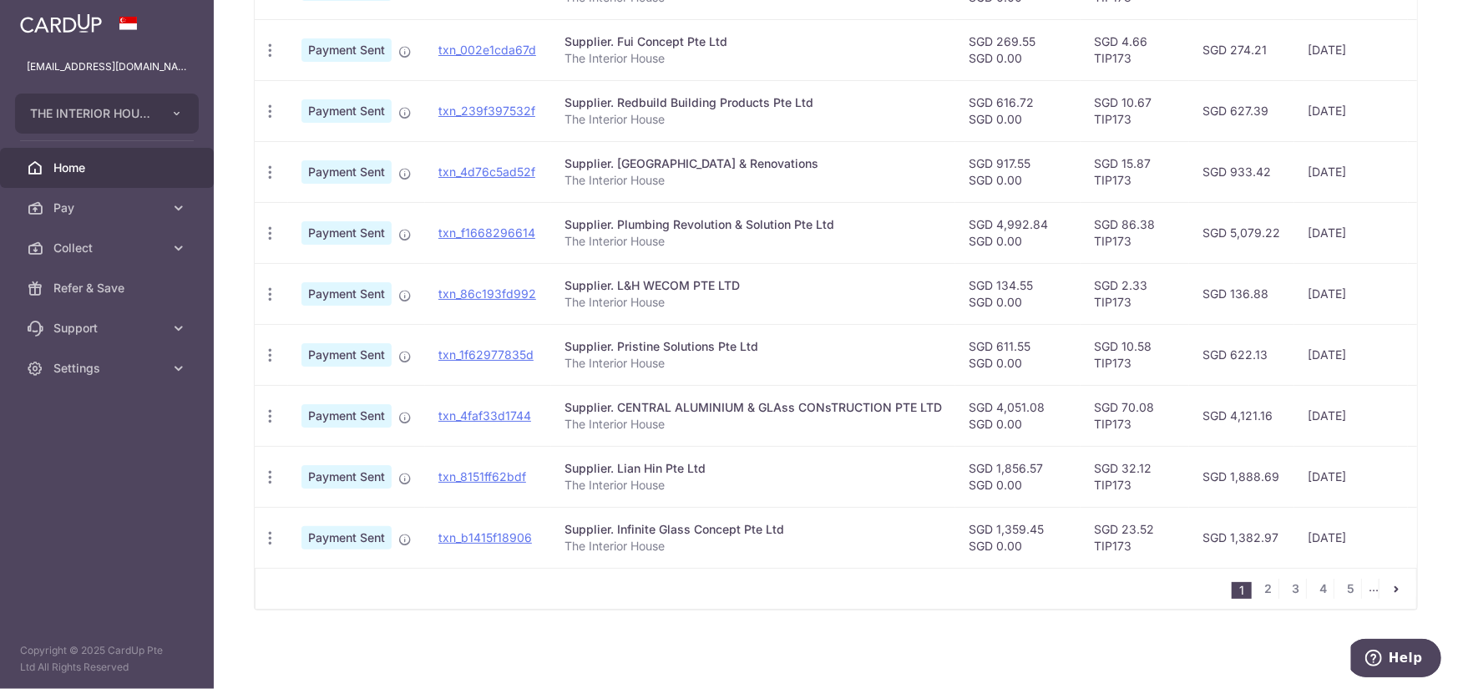
scroll to position [572, 0]
click at [495, 408] on link "txn_4faf33d1744" at bounding box center [485, 415] width 93 height 14
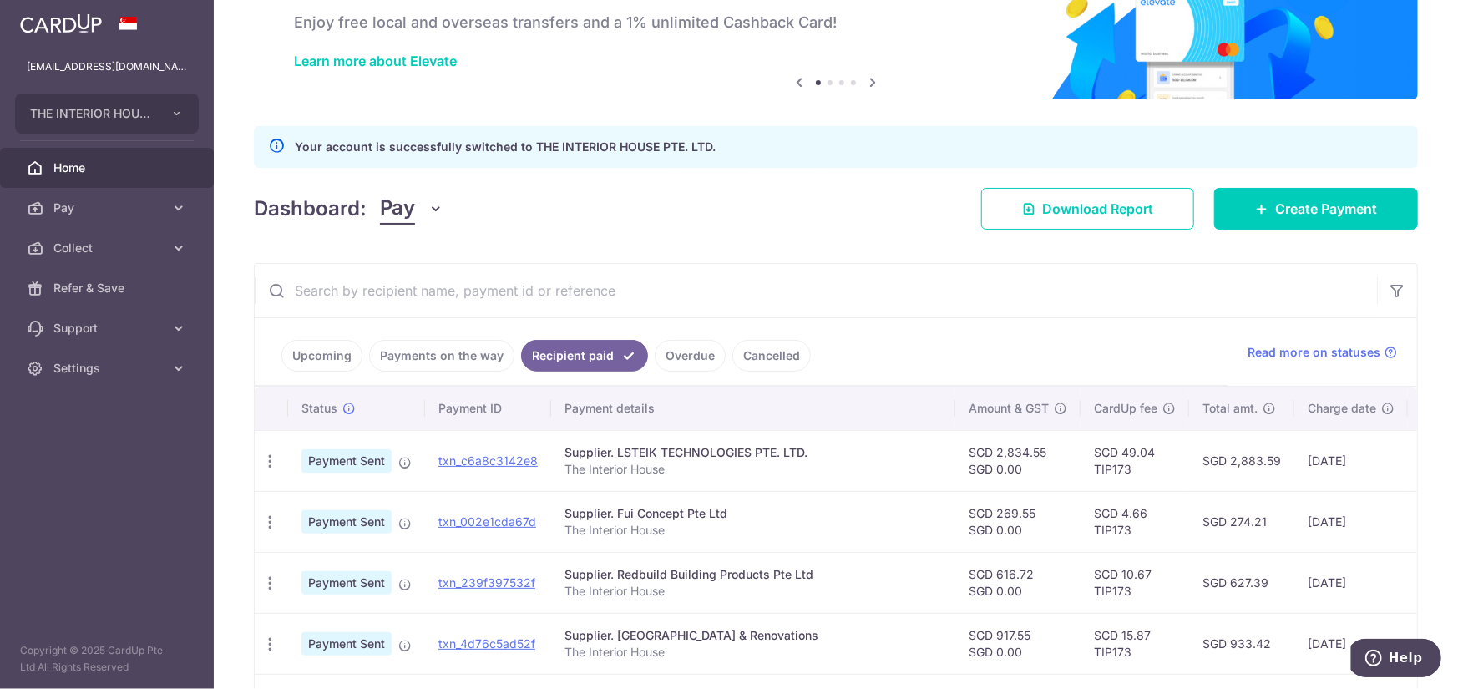
scroll to position [0, 0]
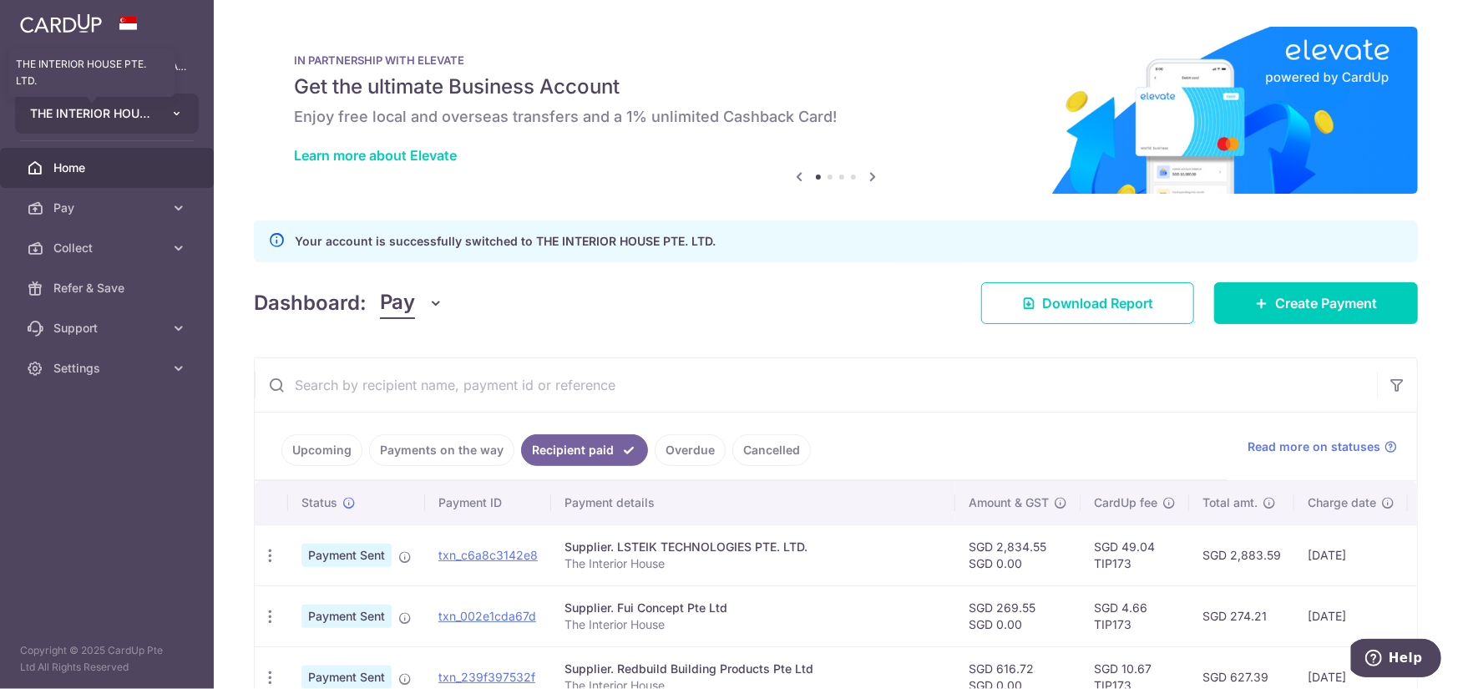
click at [135, 116] on span "THE INTERIOR HOUSE PTE. LTD." at bounding box center [92, 113] width 124 height 17
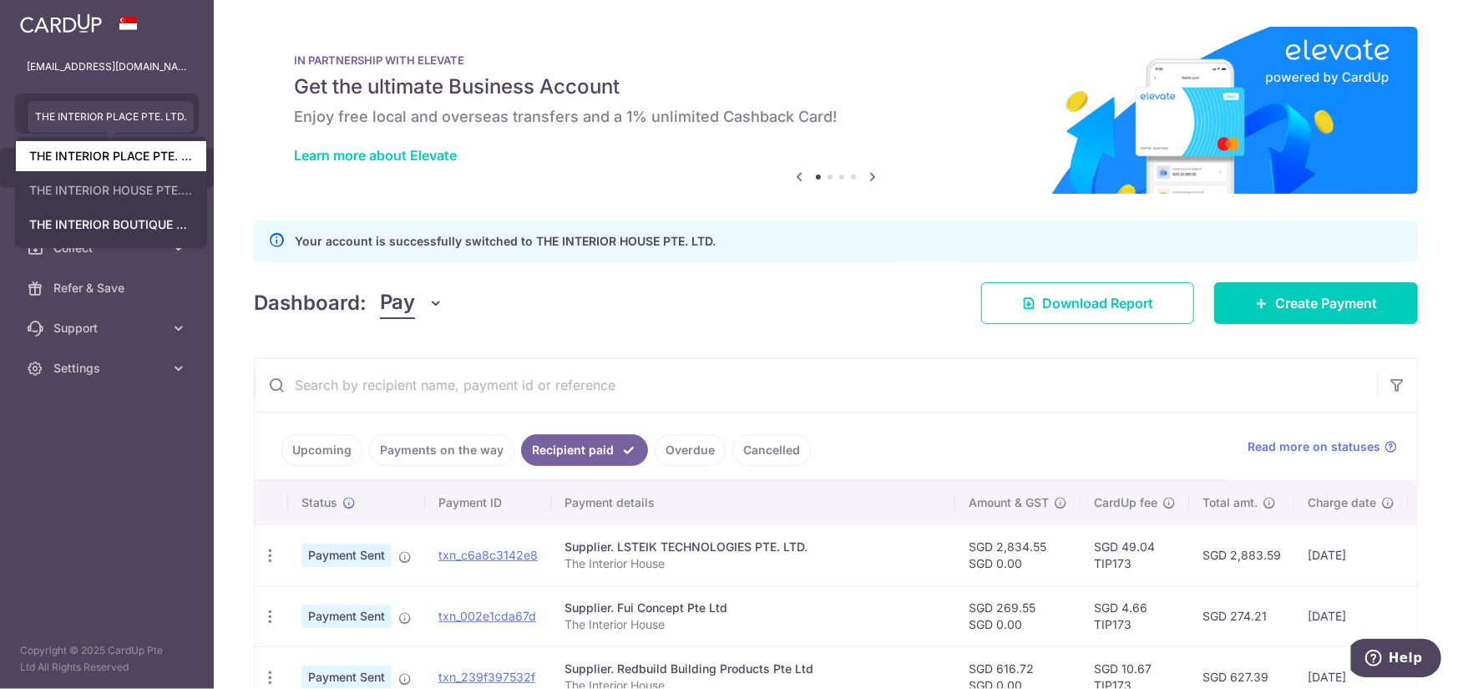
click at [137, 158] on link "THE INTERIOR PLACE PTE. LTD." at bounding box center [111, 156] width 190 height 30
